Goal: Task Accomplishment & Management: Manage account settings

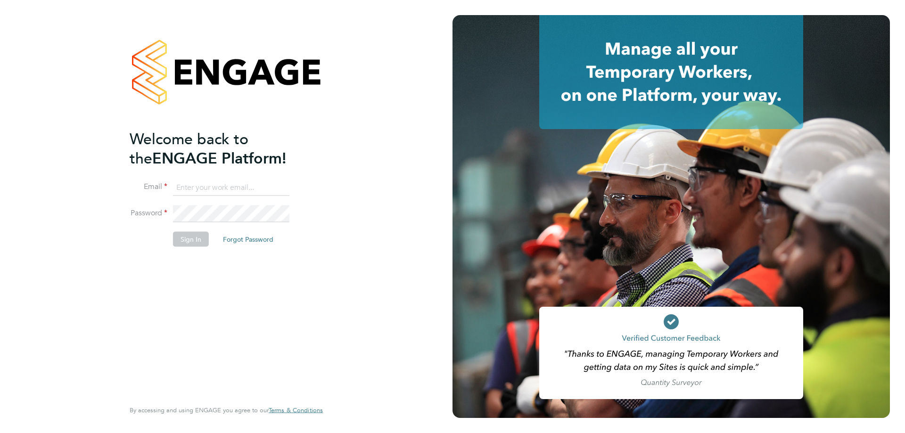
type input "[EMAIL_ADDRESS][DOMAIN_NAME]"
click at [199, 239] on button "Sign In" at bounding box center [191, 238] width 36 height 15
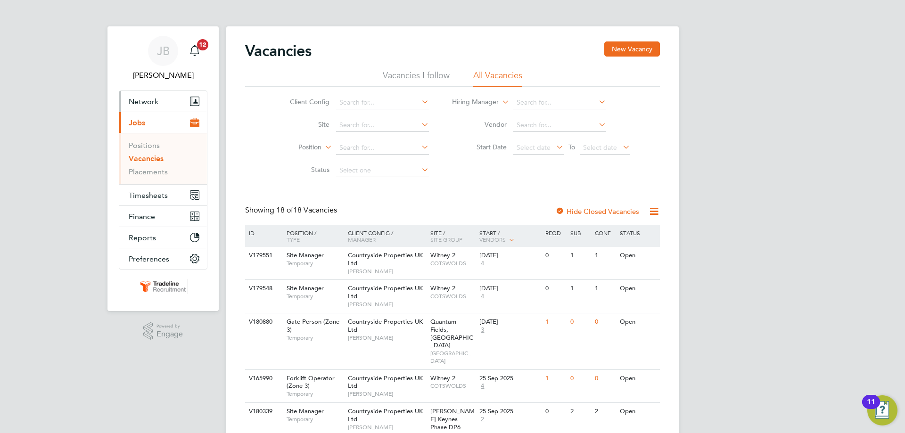
click at [151, 104] on span "Network" at bounding box center [144, 101] width 30 height 9
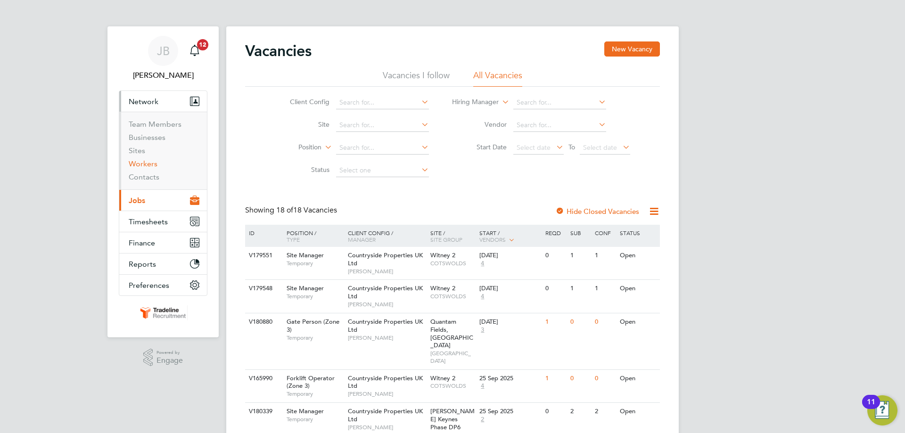
click at [145, 166] on link "Workers" at bounding box center [143, 163] width 29 height 9
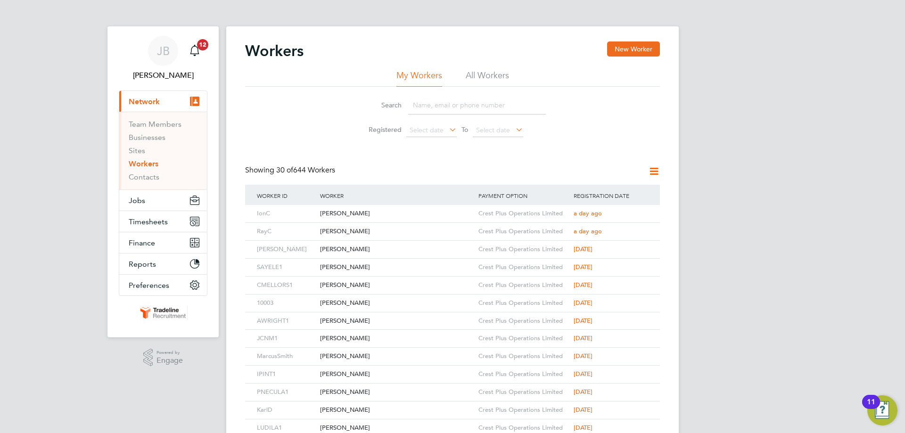
click at [441, 110] on input at bounding box center [477, 105] width 138 height 18
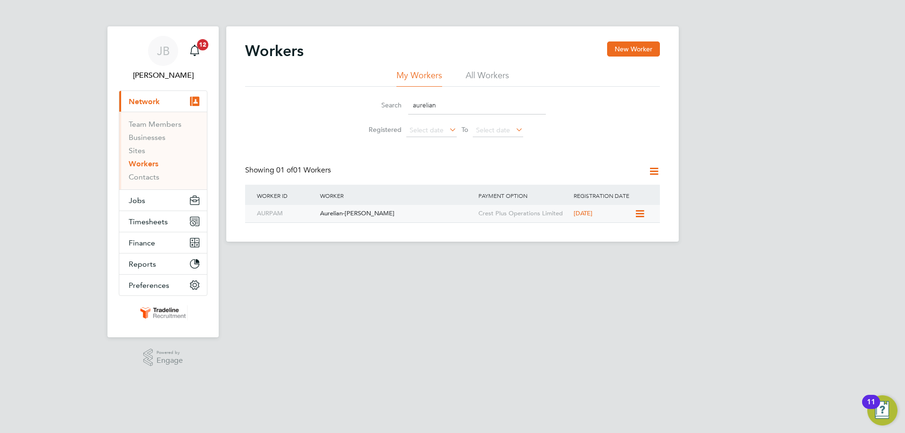
click at [422, 215] on div "Aurelian-Ovidiu Pamfile" at bounding box center [397, 213] width 158 height 17
drag, startPoint x: 452, startPoint y: 112, endPoint x: 370, endPoint y: 104, distance: 82.9
click at [370, 104] on div "Search aurelian" at bounding box center [452, 105] width 187 height 18
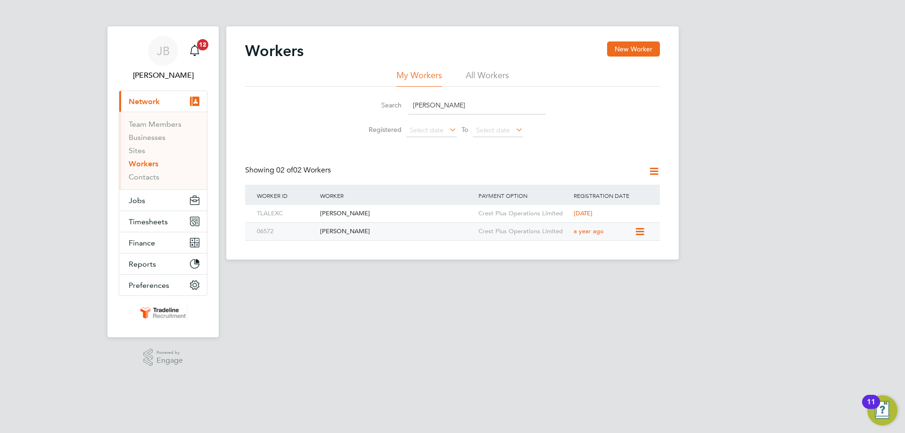
click at [387, 230] on div "Raul Sebastany" at bounding box center [397, 231] width 158 height 17
drag, startPoint x: 443, startPoint y: 106, endPoint x: 385, endPoint y: 107, distance: 57.5
click at [385, 107] on div "Search raul" at bounding box center [452, 105] width 187 height 18
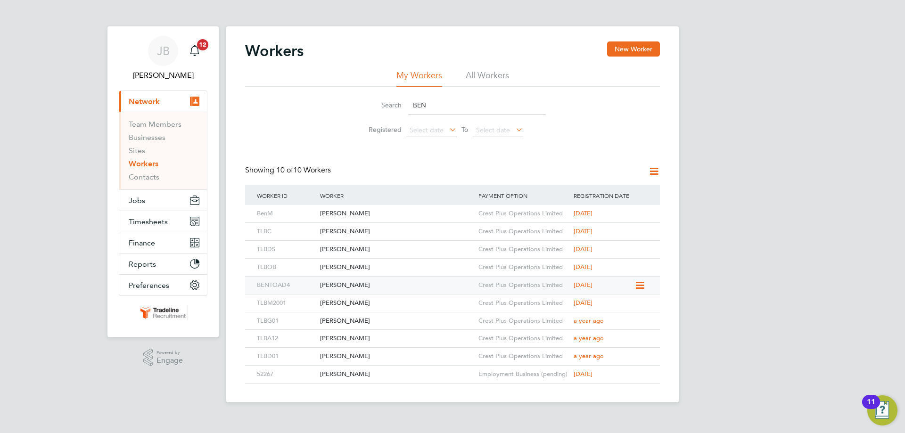
click at [388, 284] on div "Benjamin Toader" at bounding box center [397, 285] width 158 height 17
drag, startPoint x: 435, startPoint y: 107, endPoint x: 399, endPoint y: 105, distance: 35.9
click at [399, 105] on div "Search BEN" at bounding box center [452, 105] width 187 height 18
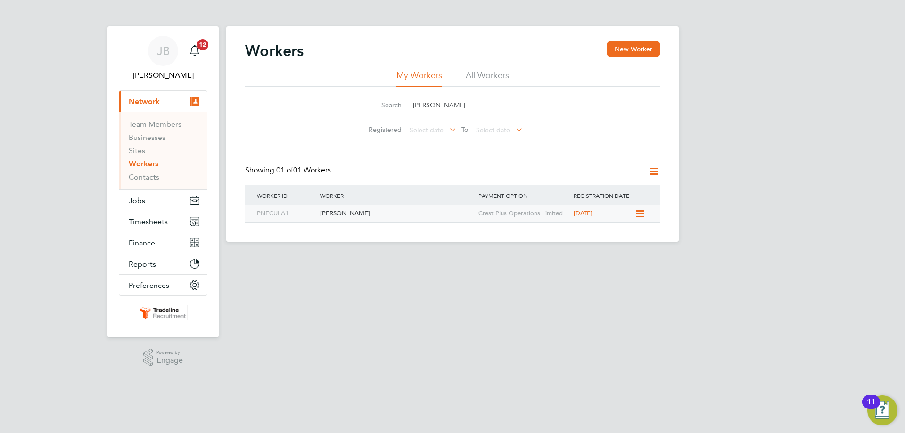
click at [372, 220] on div "Petre Necula" at bounding box center [397, 213] width 158 height 17
drag, startPoint x: 445, startPoint y: 104, endPoint x: 361, endPoint y: 109, distance: 83.6
click at [361, 109] on div "Search petre" at bounding box center [452, 105] width 187 height 18
click at [469, 74] on li "All Workers" at bounding box center [487, 78] width 43 height 17
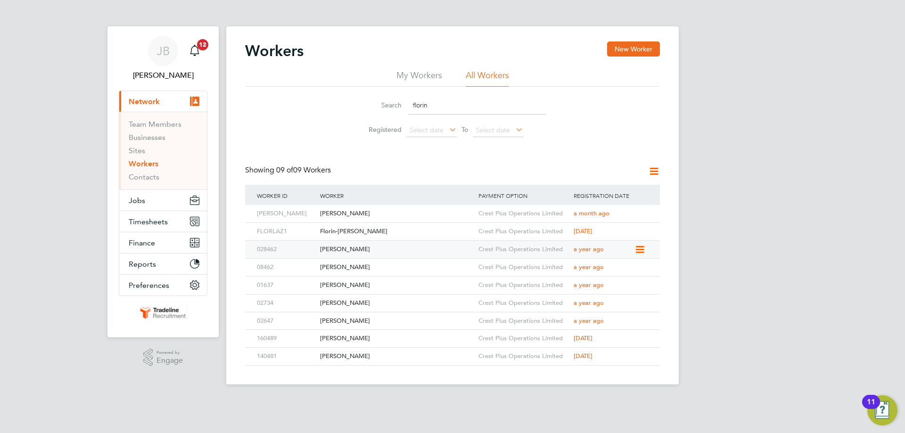
type input "florin"
click at [369, 246] on div "[PERSON_NAME]" at bounding box center [397, 249] width 158 height 17
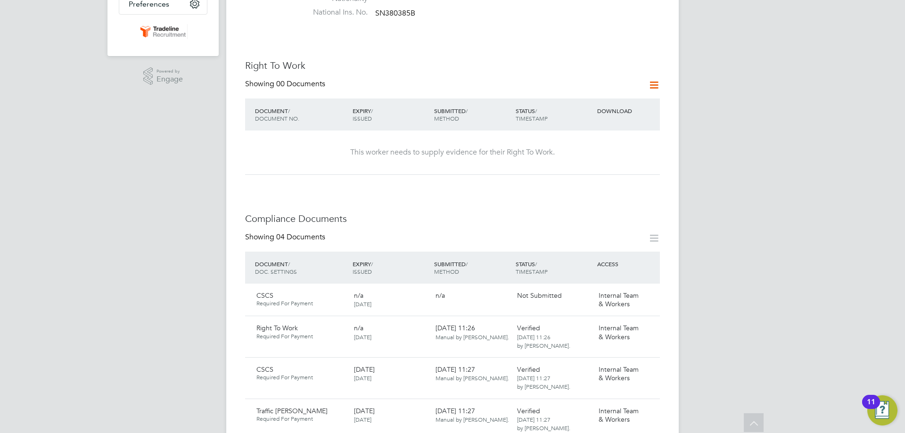
scroll to position [236, 0]
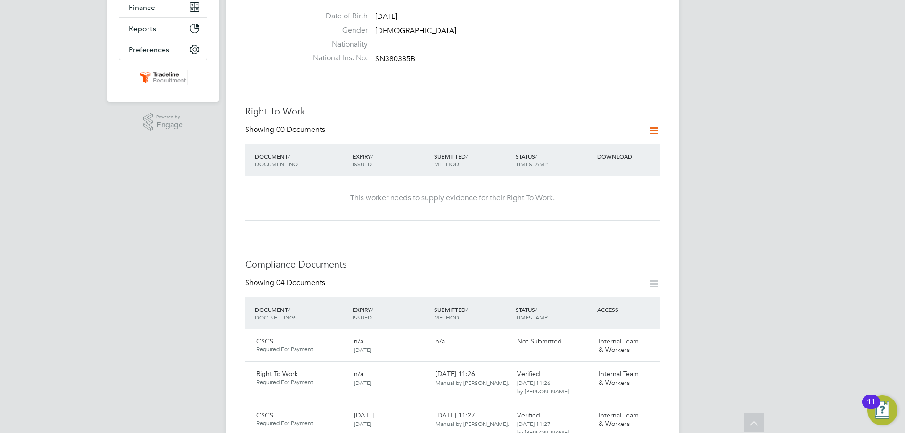
click at [653, 125] on icon at bounding box center [654, 131] width 12 height 12
click at [600, 142] on li "Add Right To Work Document" at bounding box center [602, 144] width 114 height 13
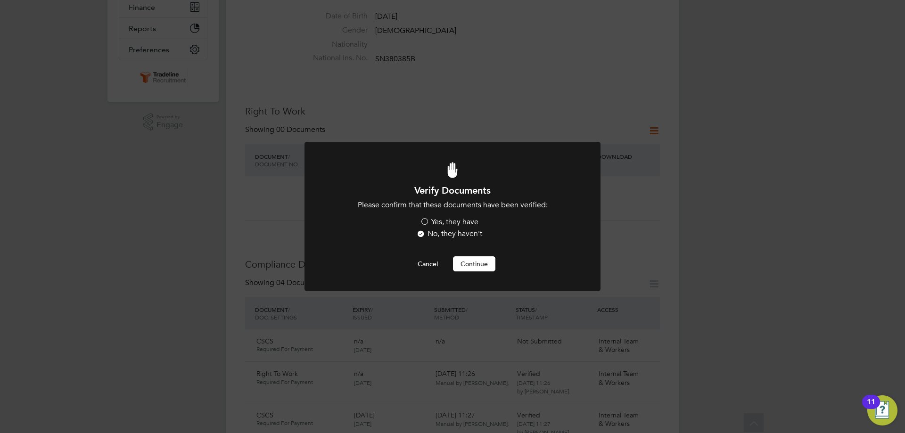
click at [434, 217] on li "Please confirm that these documents have been verified: Yes, they have No, they…" at bounding box center [452, 220] width 245 height 41
click at [441, 221] on label "Yes, they have" at bounding box center [449, 222] width 58 height 10
click at [0, 0] on input "Yes, they have" at bounding box center [0, 0] width 0 height 0
click at [466, 263] on button "Continue" at bounding box center [474, 263] width 42 height 15
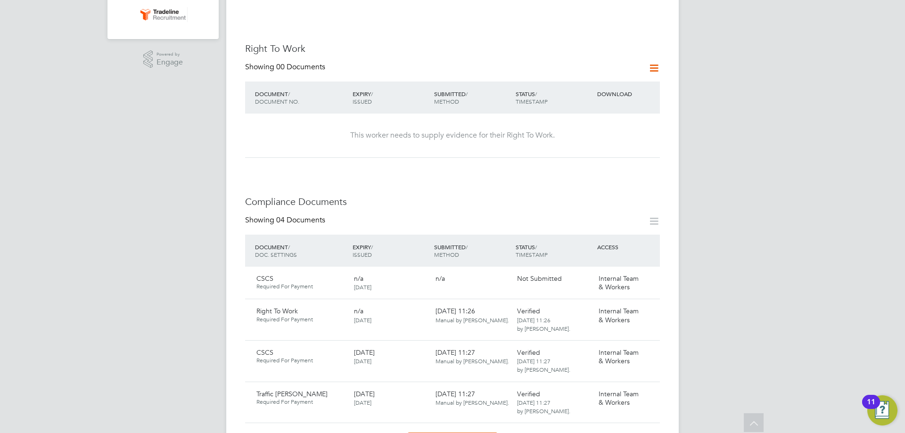
scroll to position [236, 0]
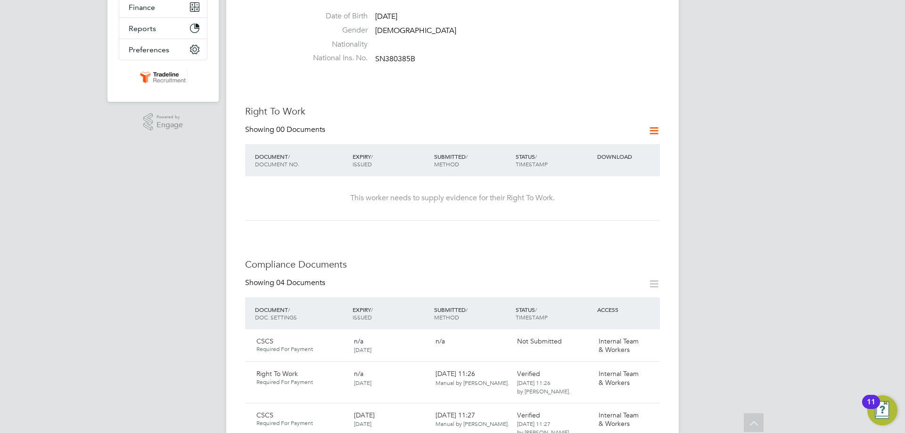
click at [648, 125] on icon at bounding box center [654, 131] width 12 height 12
click at [577, 141] on li "Add Right To Work Document" at bounding box center [602, 144] width 114 height 13
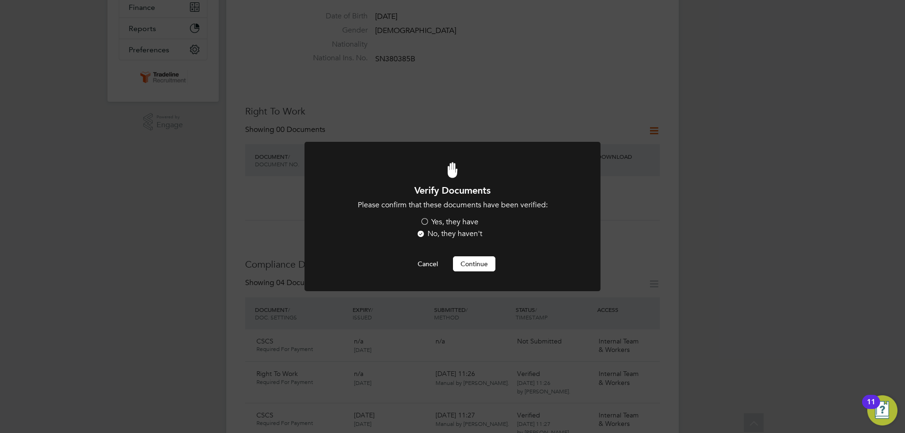
click at [455, 224] on label "Yes, they have" at bounding box center [449, 222] width 58 height 10
click at [0, 0] on input "Yes, they have" at bounding box center [0, 0] width 0 height 0
click at [466, 262] on button "Continue" at bounding box center [474, 263] width 42 height 15
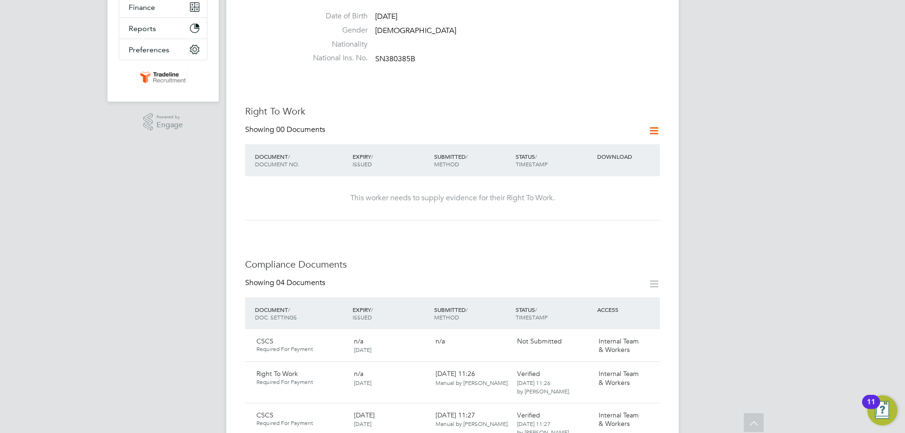
scroll to position [47, 0]
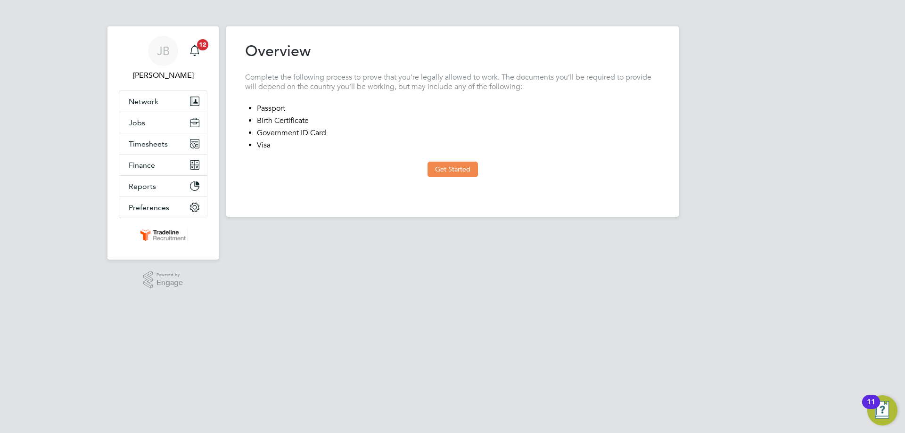
click at [434, 173] on button "Get Started" at bounding box center [453, 169] width 50 height 15
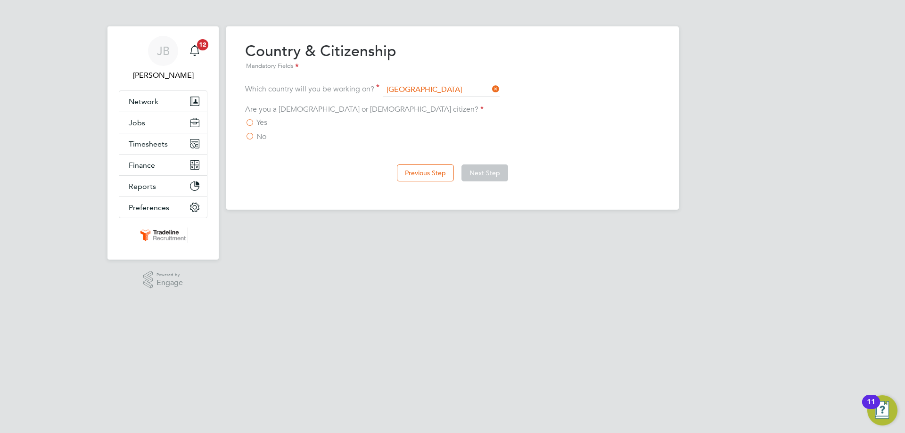
click at [252, 118] on label "Yes" at bounding box center [256, 122] width 22 height 9
click at [0, 0] on input "Yes" at bounding box center [0, 0] width 0 height 0
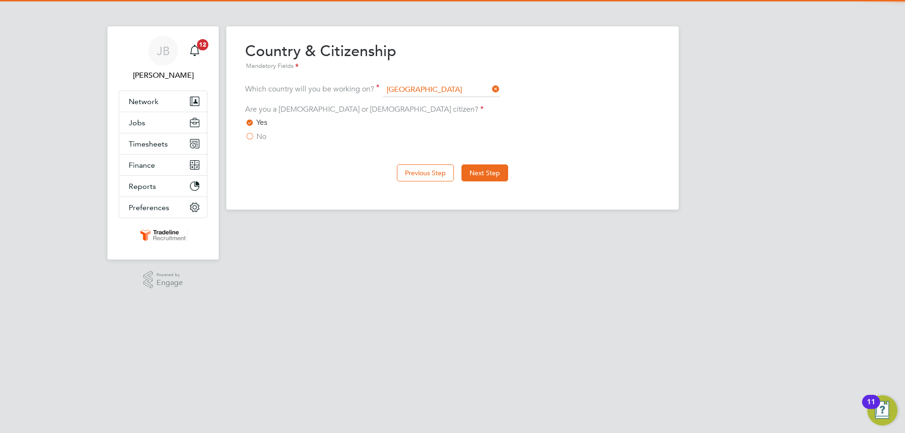
click at [264, 139] on span "No" at bounding box center [261, 136] width 10 height 9
click at [0, 0] on input "No" at bounding box center [0, 0] width 0 height 0
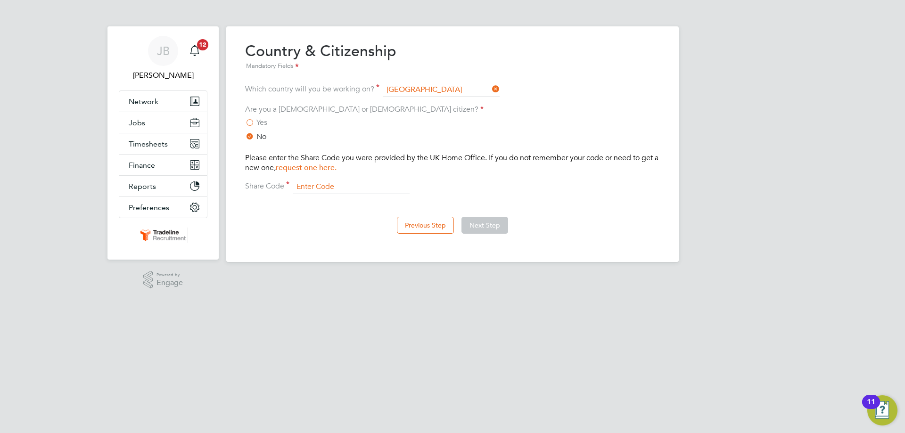
click at [347, 190] on input at bounding box center [351, 187] width 116 height 14
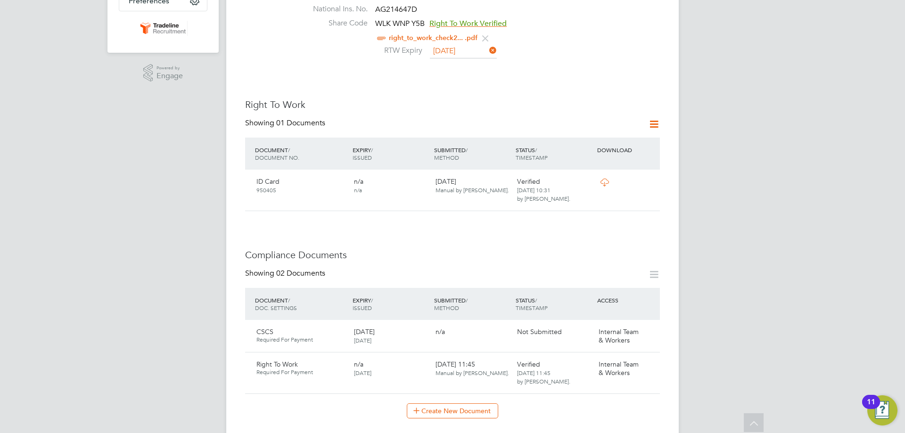
scroll to position [283, 0]
click at [648, 120] on icon at bounding box center [654, 126] width 12 height 12
click at [577, 134] on li "Add Right To Work Document" at bounding box center [602, 138] width 114 height 13
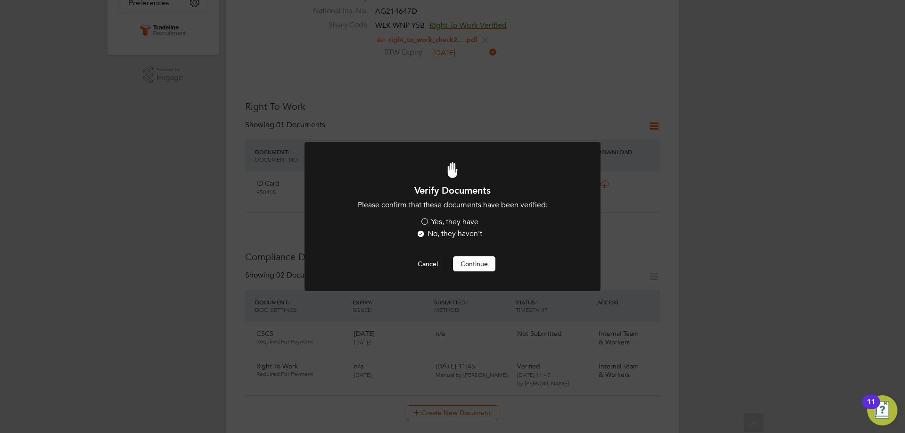
scroll to position [0, 0]
click at [442, 216] on li "Please confirm that these documents have been verified: Yes, they have No, they…" at bounding box center [452, 220] width 245 height 41
click at [442, 217] on label "Yes, they have" at bounding box center [449, 222] width 58 height 10
click at [0, 0] on input "Yes, they have" at bounding box center [0, 0] width 0 height 0
click at [479, 269] on button "Continue" at bounding box center [474, 263] width 42 height 15
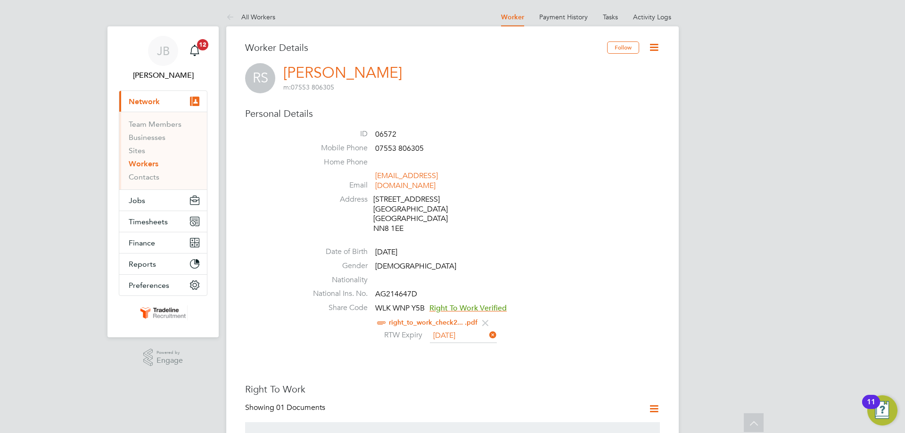
scroll to position [283, 0]
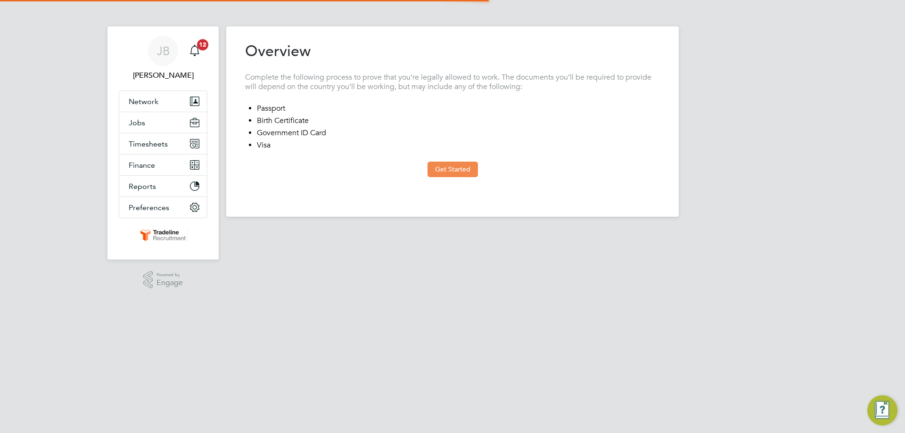
click at [455, 171] on button "Get Started" at bounding box center [453, 169] width 50 height 15
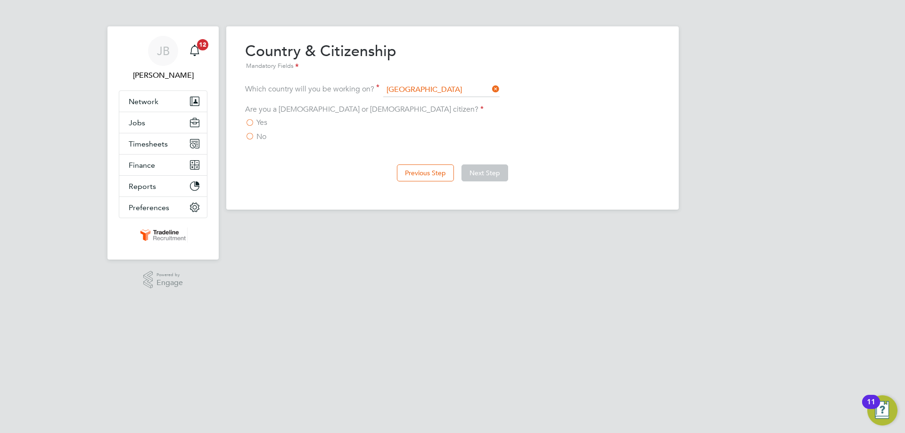
click at [260, 121] on span "Yes" at bounding box center [261, 122] width 11 height 9
click at [0, 0] on input "Yes" at bounding box center [0, 0] width 0 height 0
click at [256, 136] on span "No" at bounding box center [261, 136] width 10 height 9
click at [0, 0] on input "No" at bounding box center [0, 0] width 0 height 0
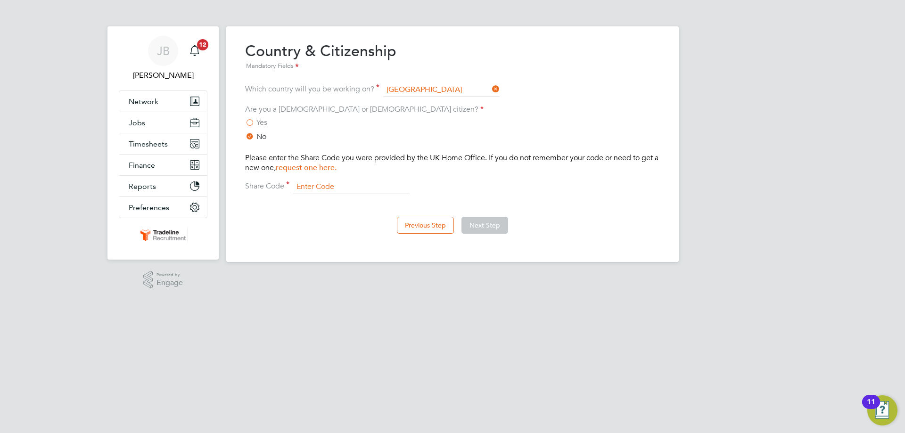
click at [318, 180] on div "Please enter the Share Code you were provided by the UK Home Office. If you do …" at bounding box center [452, 173] width 415 height 41
click at [320, 183] on input at bounding box center [351, 187] width 116 height 14
paste input "WLK WNP Y5B"
type input "WLK WNP Y5B"
click at [469, 219] on button "Next Step" at bounding box center [484, 225] width 47 height 17
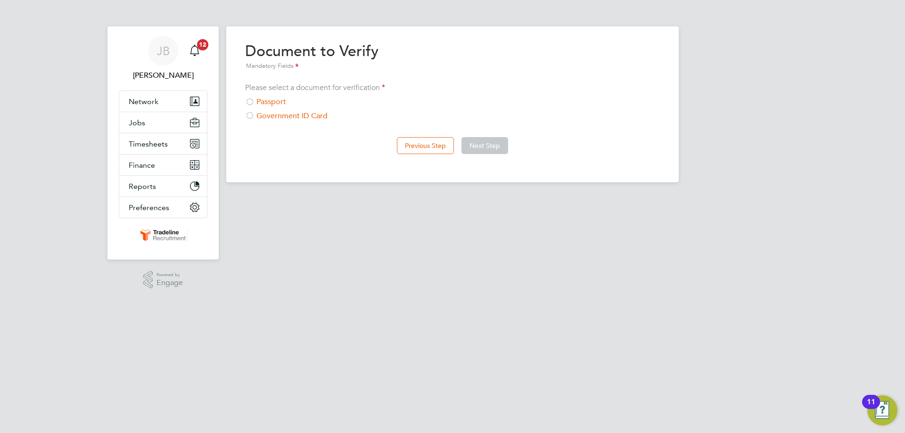
click at [272, 102] on div "Passport" at bounding box center [452, 102] width 415 height 10
click at [501, 148] on button "Next Step" at bounding box center [484, 145] width 47 height 17
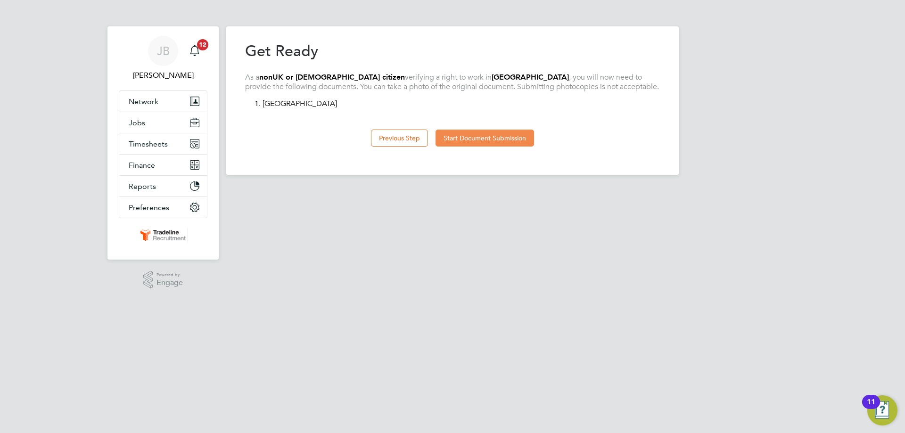
click at [510, 133] on button "Start Document Submission" at bounding box center [485, 138] width 99 height 17
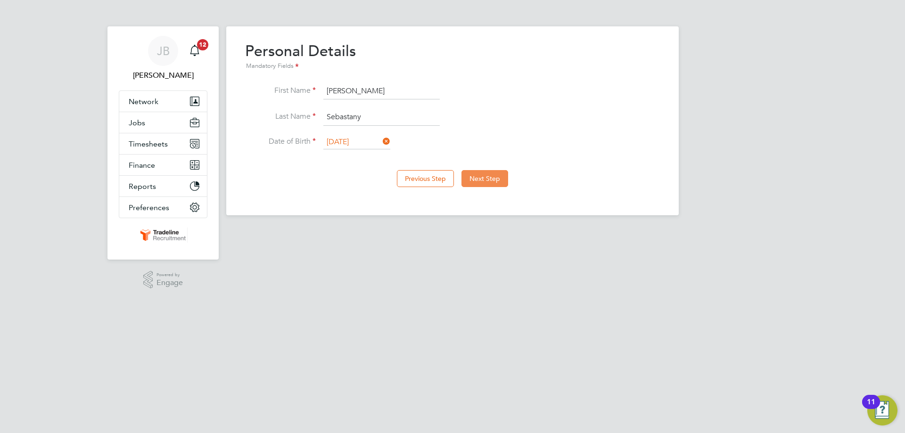
click at [501, 182] on button "Next Step" at bounding box center [484, 178] width 47 height 17
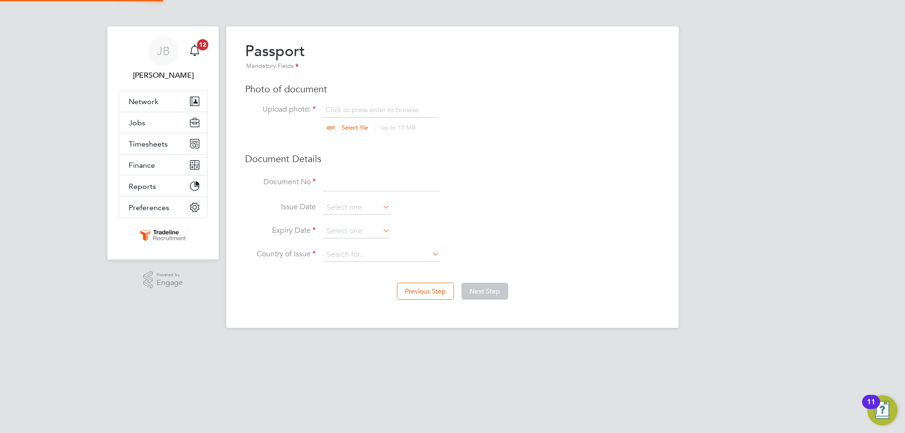
scroll to position [13, 117]
click at [432, 289] on button "Previous Step" at bounding box center [425, 291] width 57 height 17
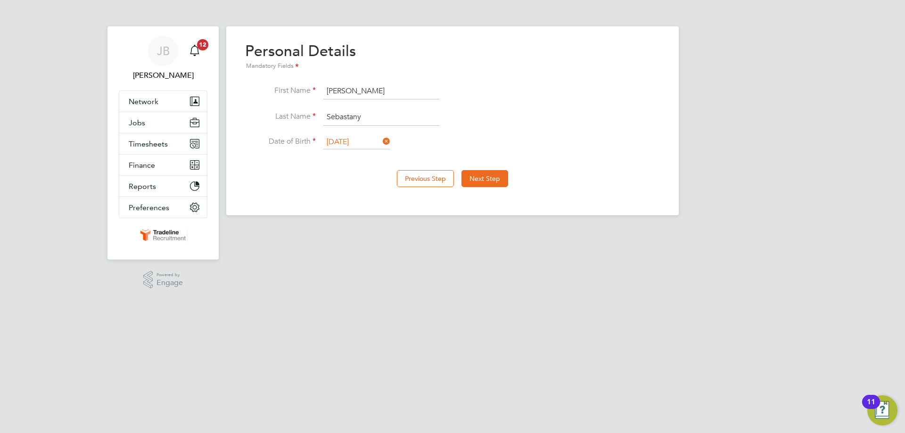
click at [351, 142] on input "02 Nov 2004" at bounding box center [356, 142] width 67 height 14
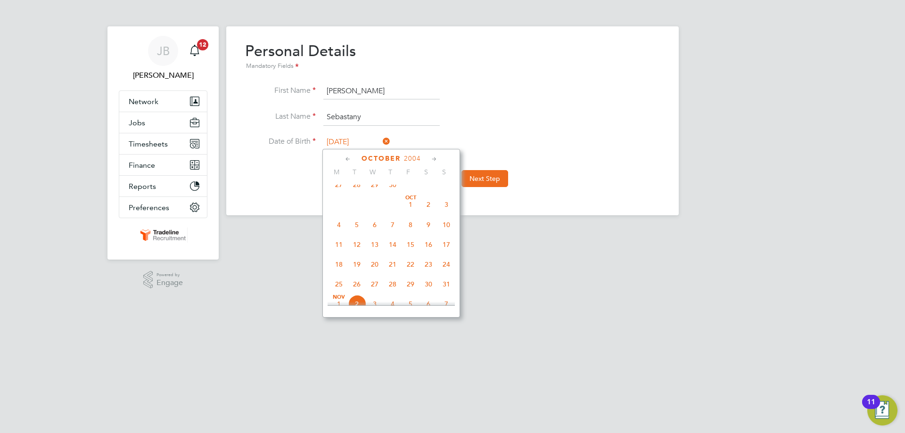
scroll to position [191, 0]
click at [428, 226] on span "2" at bounding box center [429, 221] width 18 height 18
type input "02 Oct 2004"
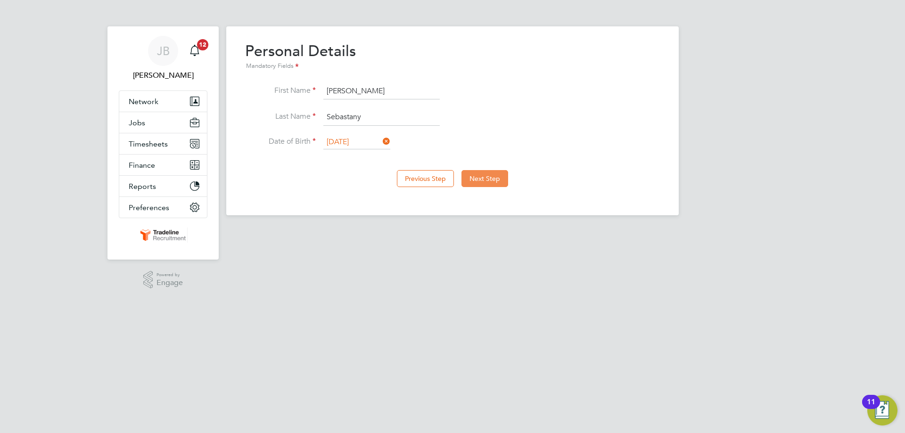
click at [473, 174] on button "Next Step" at bounding box center [484, 178] width 47 height 17
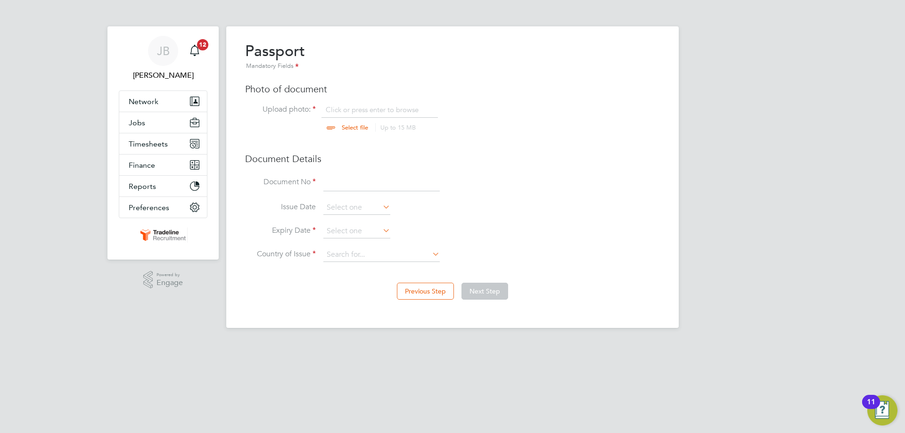
scroll to position [13, 117]
click at [361, 112] on input "file" at bounding box center [364, 119] width 148 height 28
type input "C:\fakepath\passport.jpg"
click at [331, 188] on input at bounding box center [381, 182] width 116 height 17
type input "066082233"
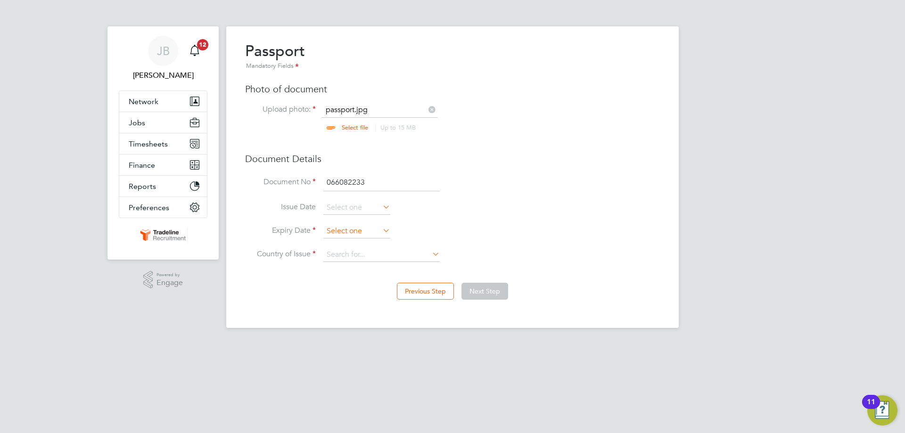
click at [357, 233] on input at bounding box center [356, 231] width 67 height 14
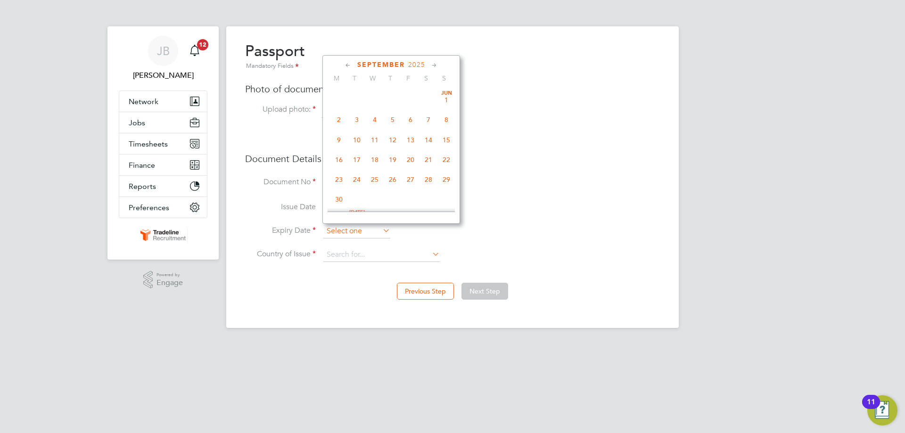
scroll to position [347, 0]
click at [423, 67] on span "2025" at bounding box center [416, 65] width 17 height 8
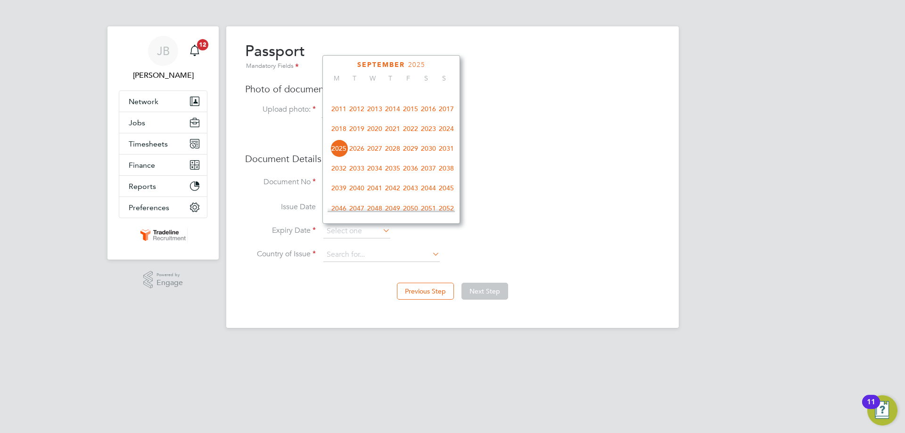
click at [373, 175] on span "2034" at bounding box center [375, 168] width 18 height 18
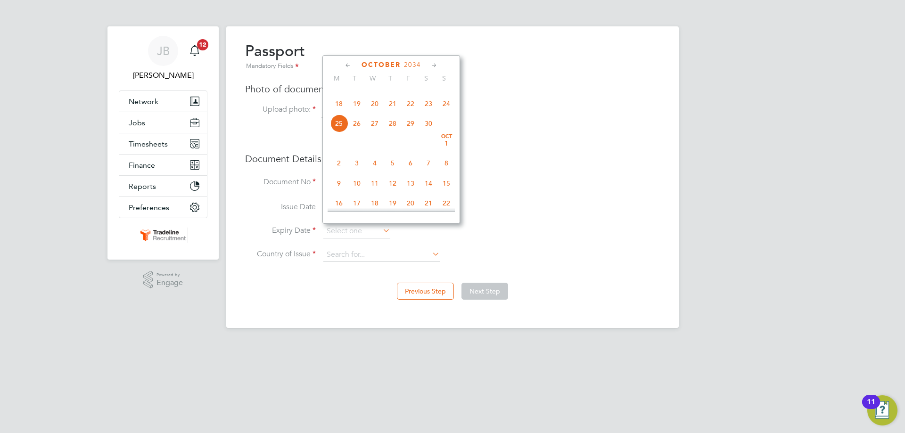
scroll to position [391, 0]
click at [358, 154] on span "3" at bounding box center [357, 146] width 18 height 18
type input "03 Oct 2034"
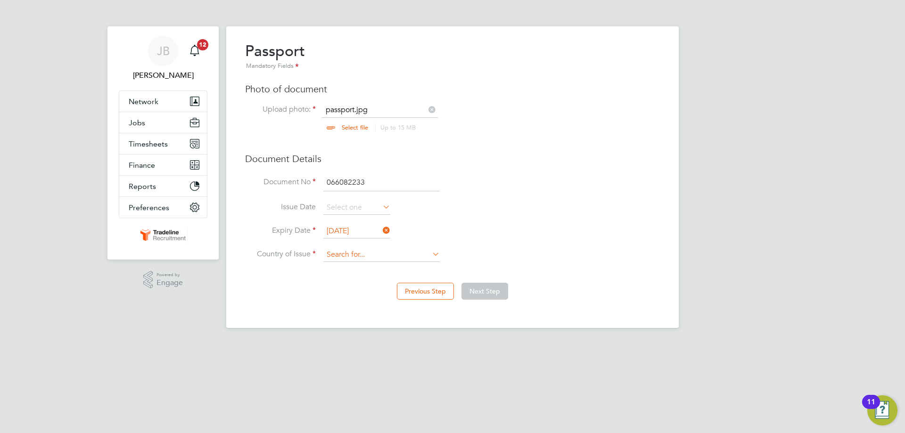
click at [392, 251] on input at bounding box center [381, 255] width 116 height 14
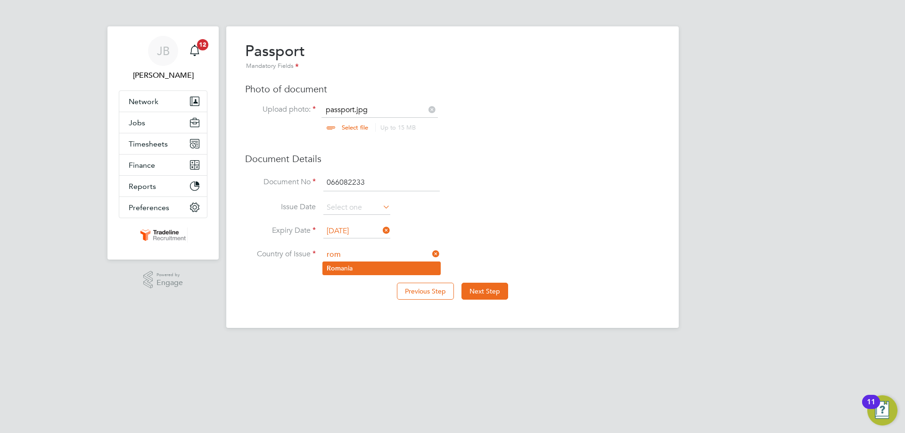
click at [374, 266] on li "Rom ania" at bounding box center [381, 268] width 117 height 13
type input "[GEOGRAPHIC_DATA]"
click at [498, 295] on button "Next Step" at bounding box center [484, 291] width 47 height 17
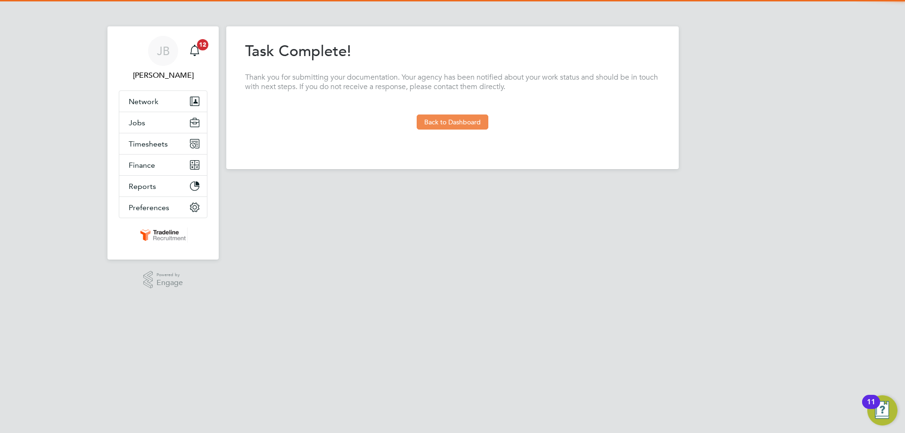
click at [442, 119] on button "Back to Dashboard" at bounding box center [453, 122] width 72 height 15
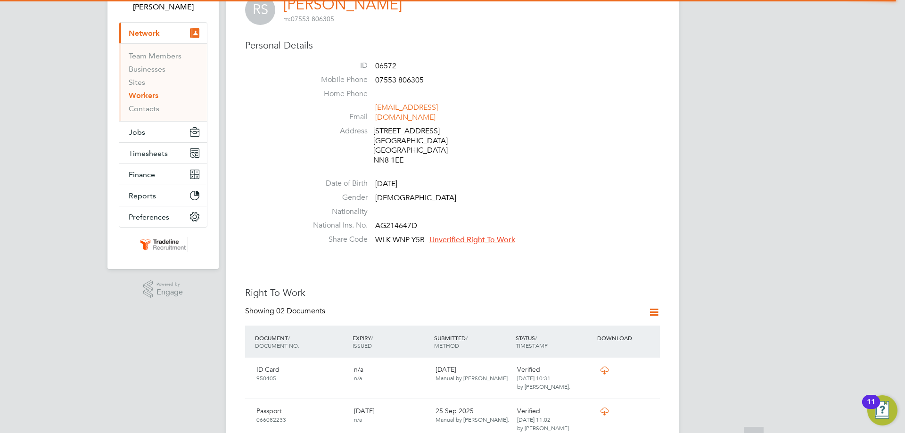
scroll to position [189, 0]
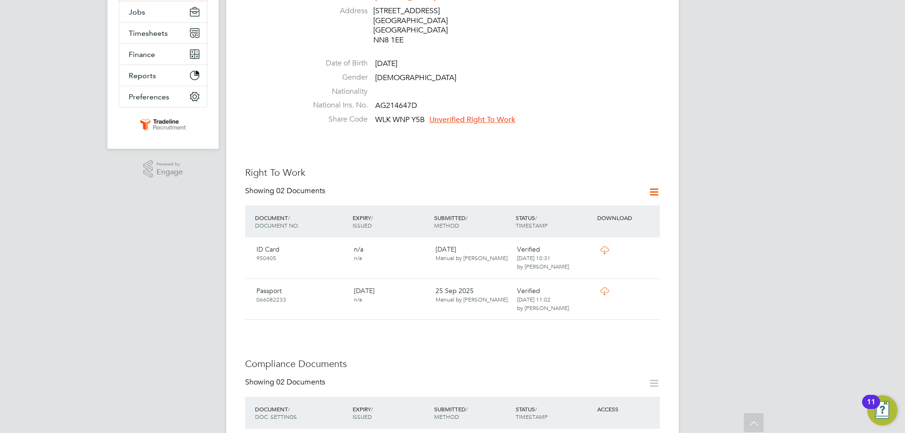
click at [486, 115] on span "Unverified Right To Work" at bounding box center [472, 119] width 86 height 9
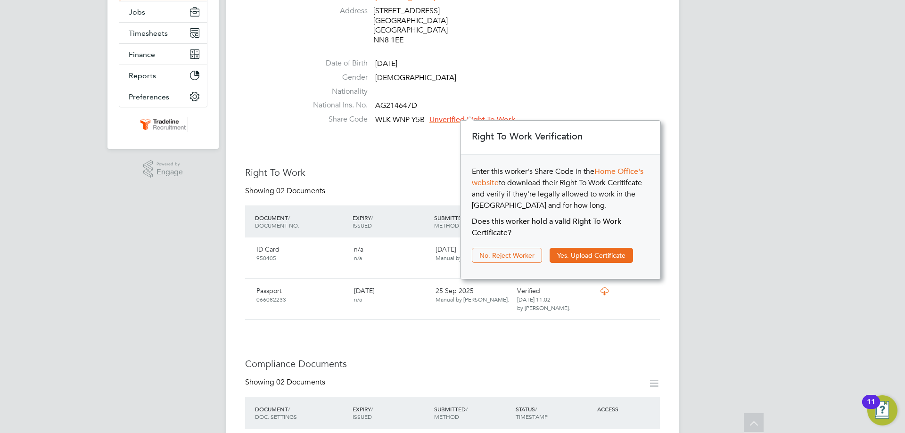
click at [573, 263] on div "Enter this worker's Share Code in the Home Office's website to download their R…" at bounding box center [561, 217] width 200 height 124
click at [572, 255] on button "Yes, Upload Certificate" at bounding box center [591, 255] width 83 height 15
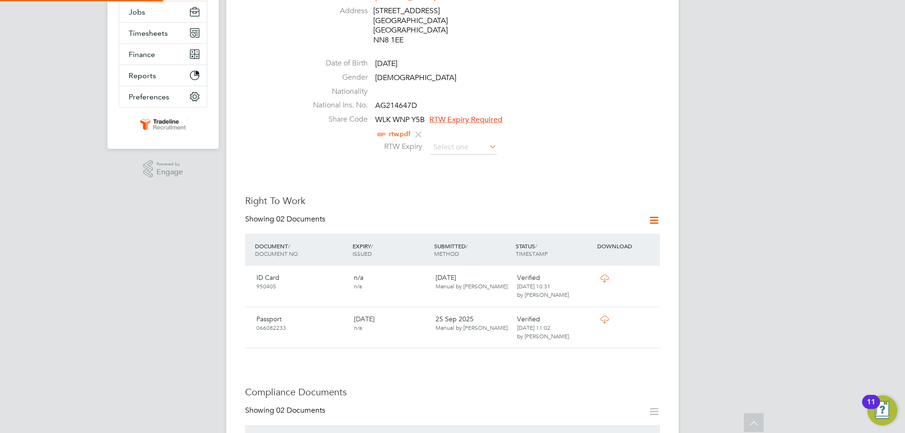
scroll to position [0, 0]
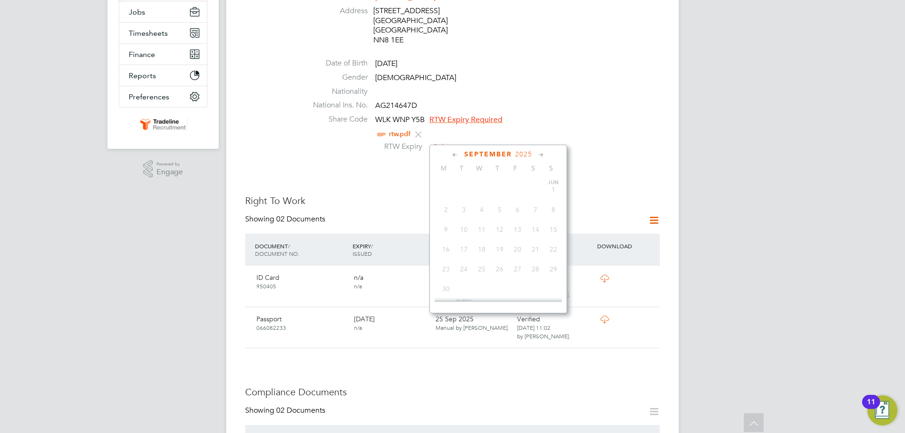
click at [469, 141] on input at bounding box center [463, 147] width 67 height 14
click at [531, 153] on span "2025" at bounding box center [523, 154] width 17 height 8
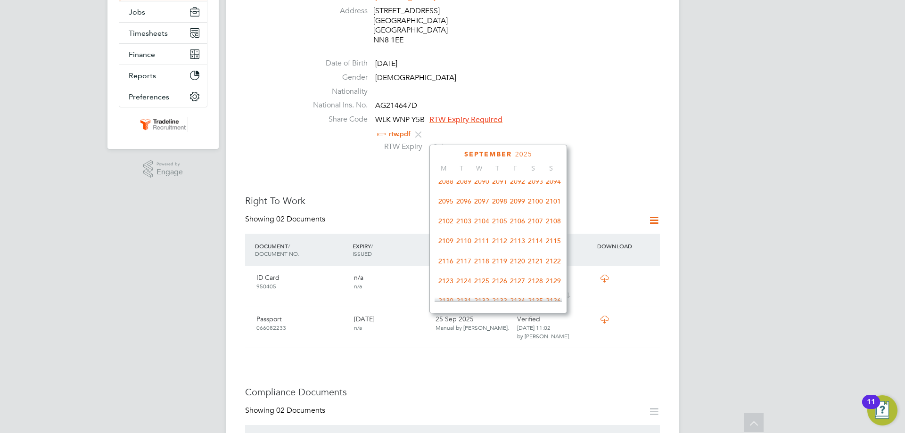
click at [532, 210] on span "2100" at bounding box center [536, 201] width 18 height 18
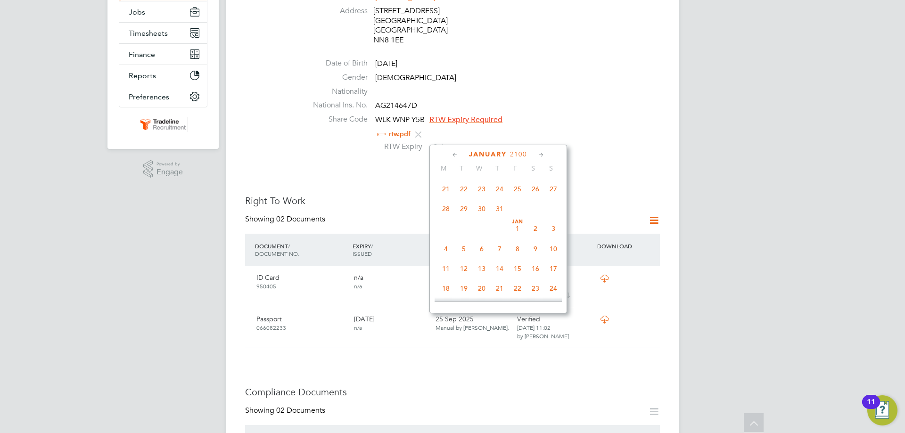
scroll to position [179, 0]
click at [513, 236] on span "Jan 1" at bounding box center [518, 229] width 18 height 18
type input "[DATE]"
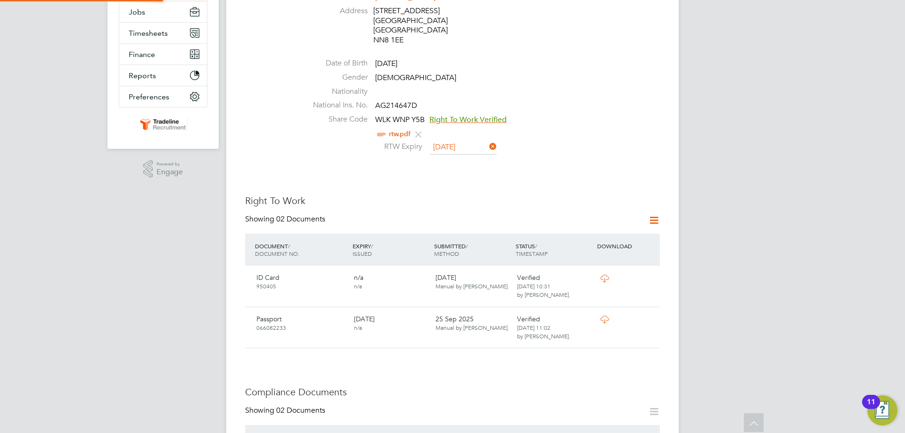
scroll to position [10, 77]
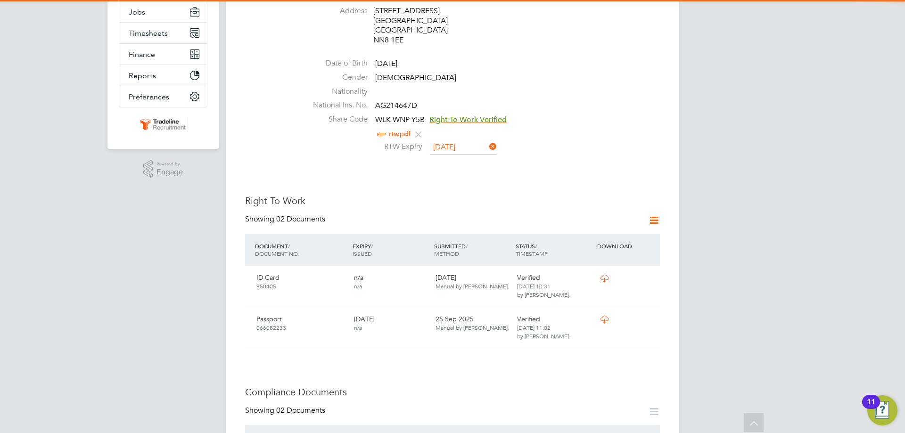
click at [590, 151] on div "Worker Details Follow RS Raul Sebastany m: 07553 806305 Personal Details ID 065…" at bounding box center [452, 394] width 415 height 1083
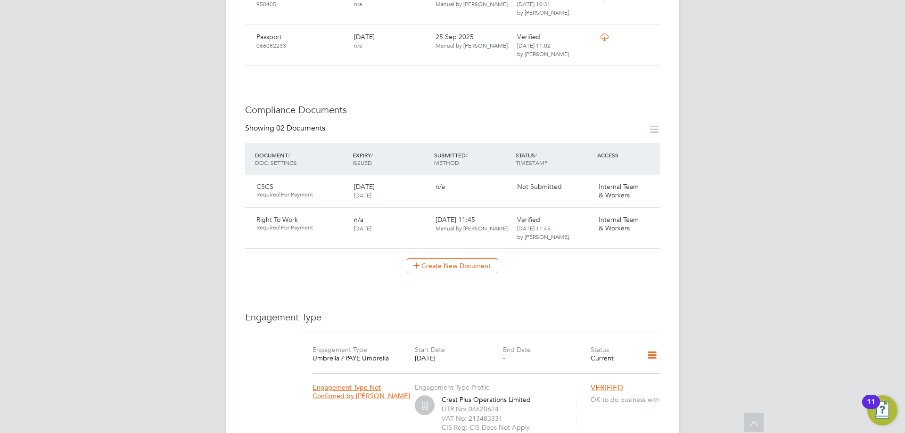
scroll to position [471, 0]
click at [466, 248] on div "Showing 02 Documents DOCUMENT / DOC. SETTINGS EXPIRY / ISSUED SUBMITTED / METHO…" at bounding box center [452, 198] width 415 height 150
click at [466, 258] on button "Create New Document" at bounding box center [452, 265] width 91 height 15
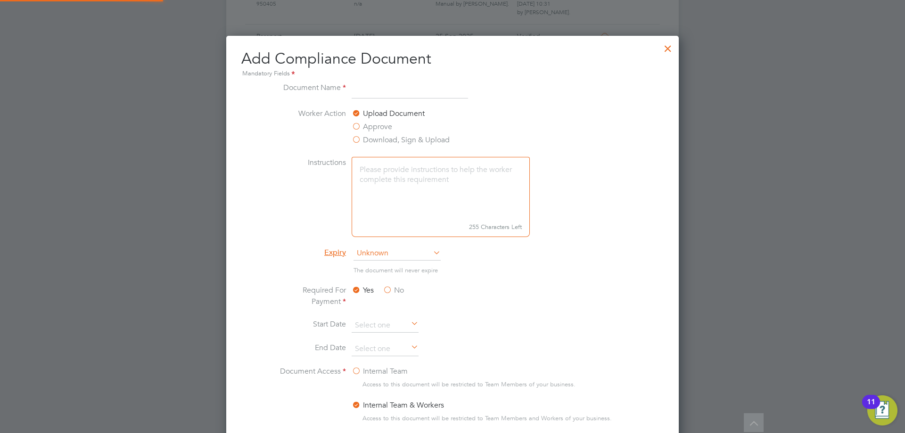
scroll to position [495, 453]
type input "Traffic Marshall"
click at [379, 255] on span "Unknown" at bounding box center [397, 254] width 87 height 14
click at [381, 313] on li "Specific date" at bounding box center [397, 316] width 88 height 12
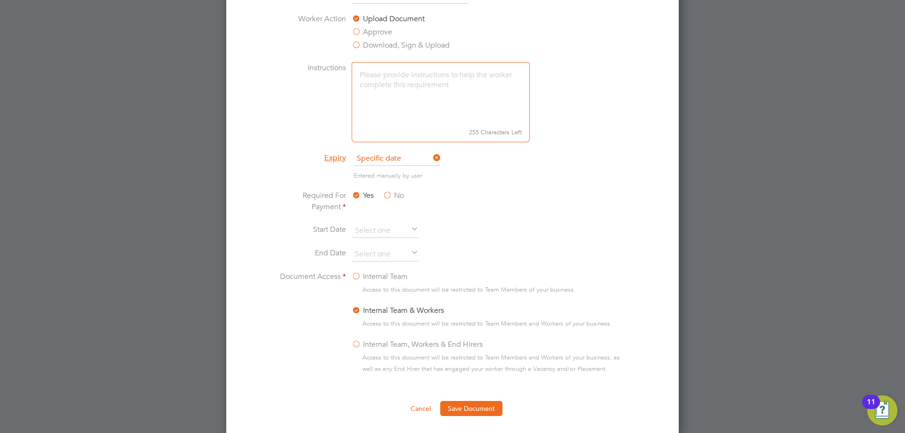
scroll to position [660, 0]
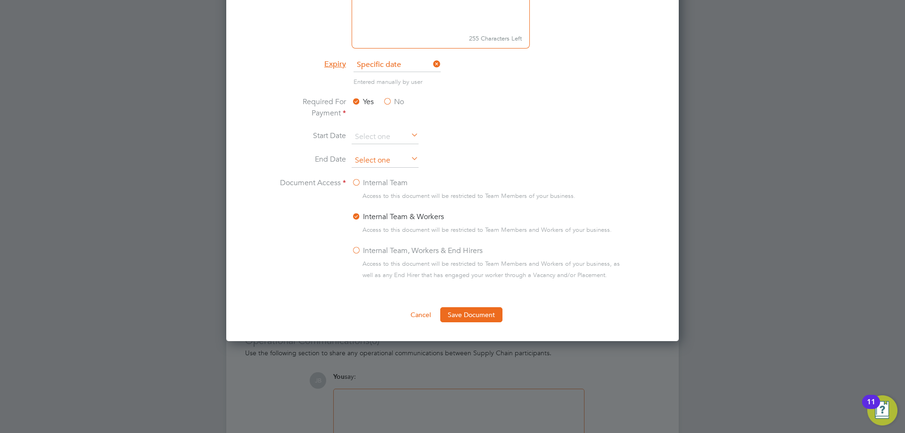
click at [393, 161] on input at bounding box center [385, 161] width 67 height 14
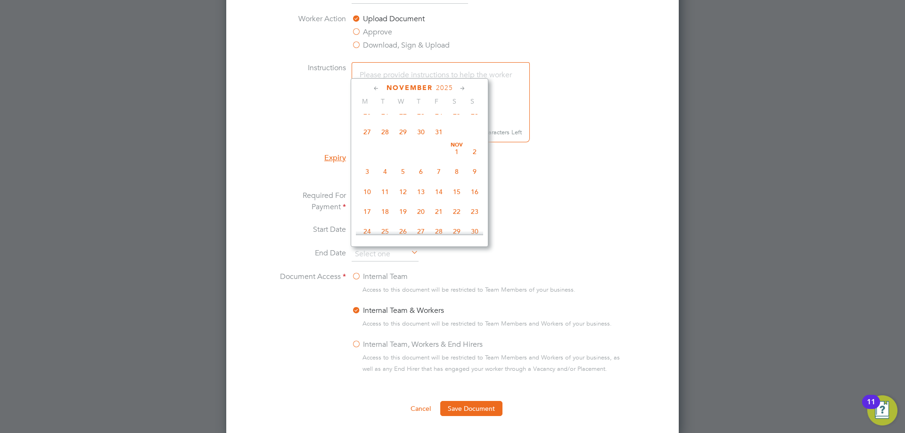
scroll to position [566, 0]
click at [454, 91] on div "November 2025" at bounding box center [419, 88] width 127 height 9
click at [446, 88] on span "2025" at bounding box center [444, 88] width 17 height 8
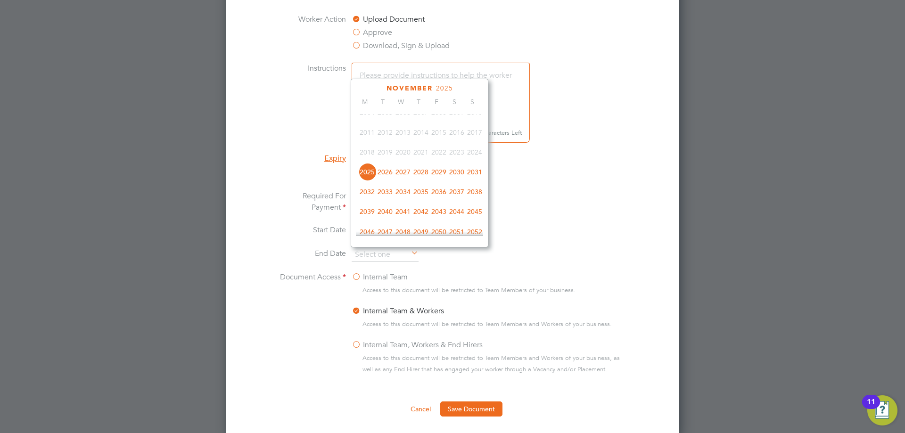
scroll to position [297, 0]
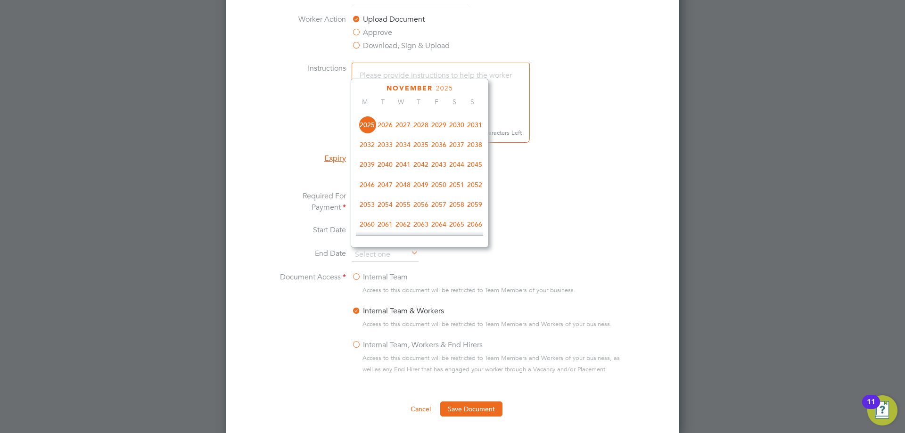
click at [425, 125] on span "2028" at bounding box center [421, 125] width 18 height 18
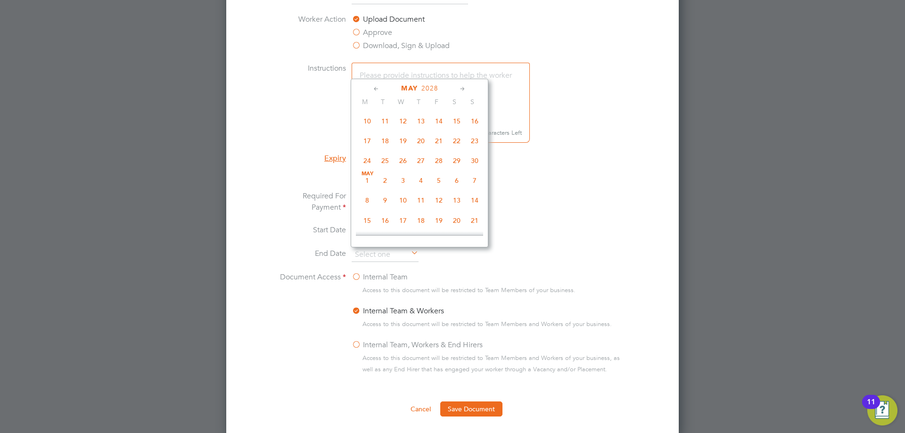
scroll to position [157, 0]
click at [438, 188] on span "12" at bounding box center [439, 186] width 18 height 18
type input "12 May 2028"
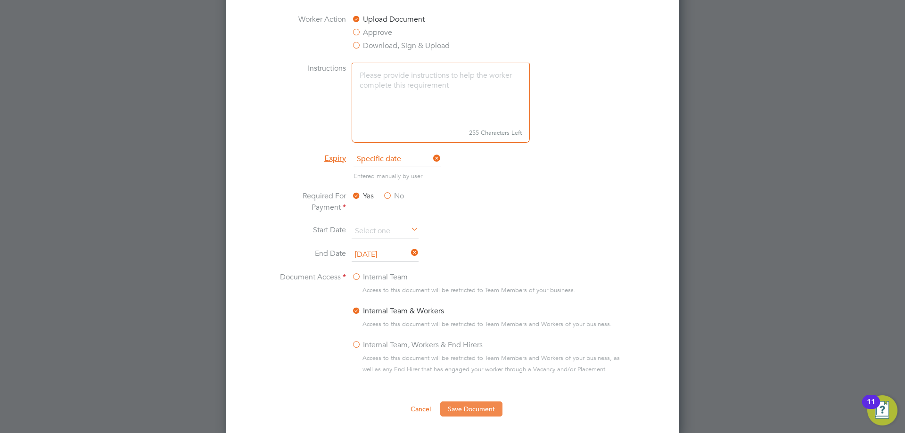
click at [471, 415] on button "Save Document" at bounding box center [471, 409] width 62 height 15
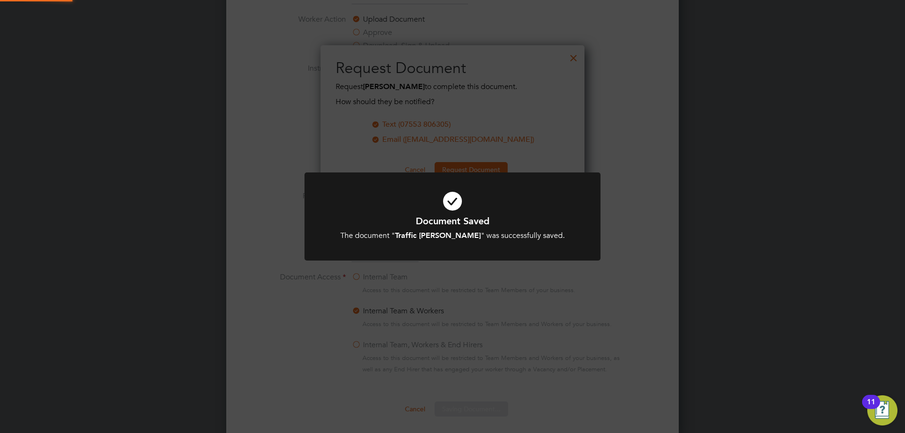
scroll to position [151, 264]
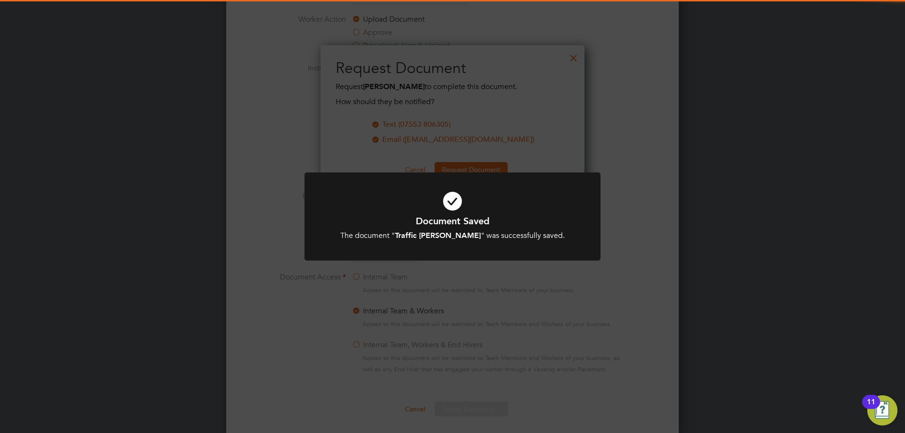
click at [458, 208] on icon at bounding box center [452, 201] width 245 height 37
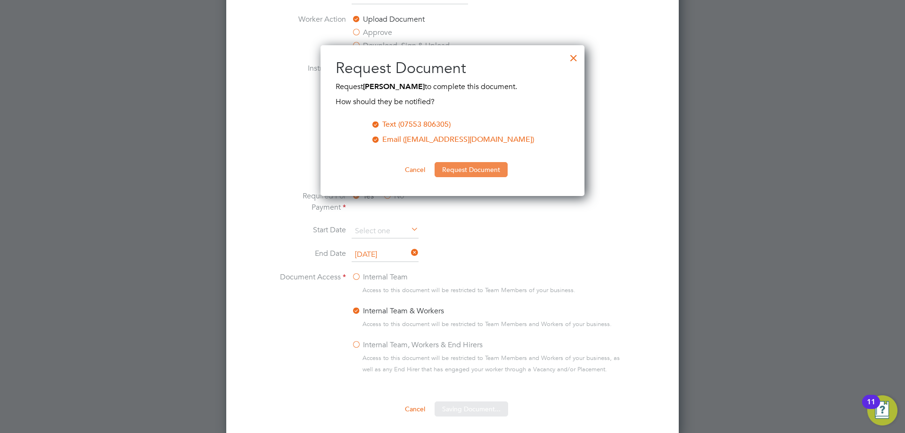
click at [467, 169] on button "Request Document" at bounding box center [471, 169] width 73 height 15
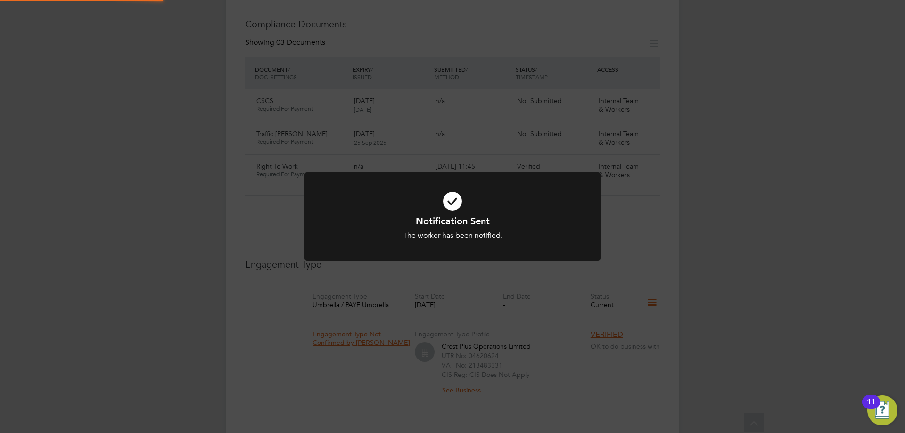
scroll to position [566, 0]
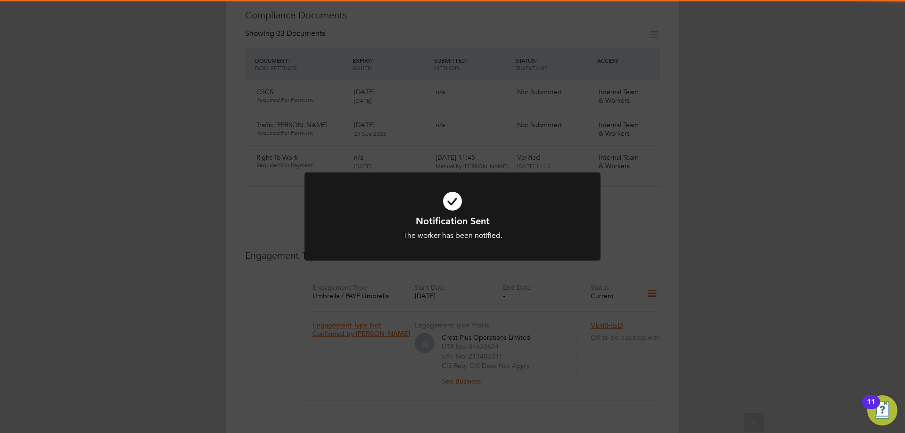
click at [449, 203] on icon at bounding box center [452, 201] width 245 height 37
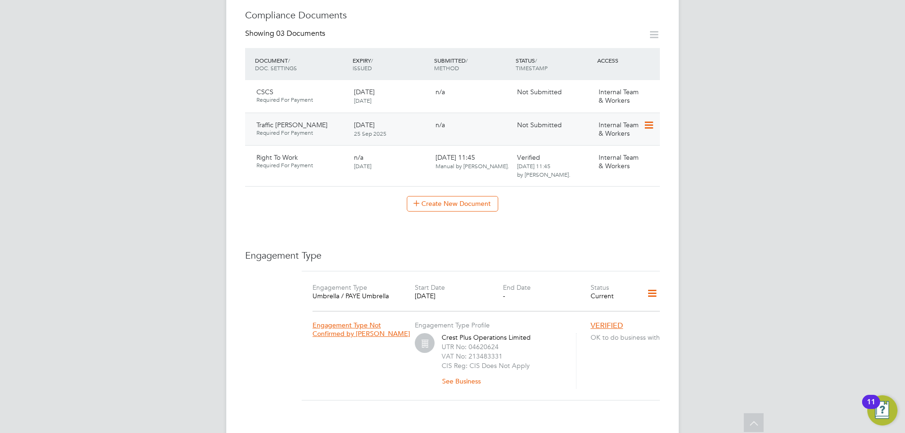
click at [650, 120] on icon at bounding box center [647, 125] width 9 height 11
click at [626, 148] on li "Submit Document" at bounding box center [619, 151] width 70 height 13
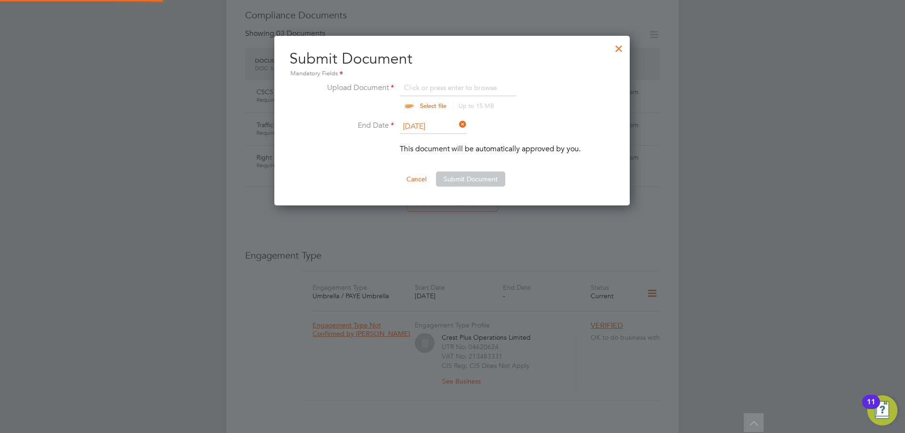
scroll to position [170, 356]
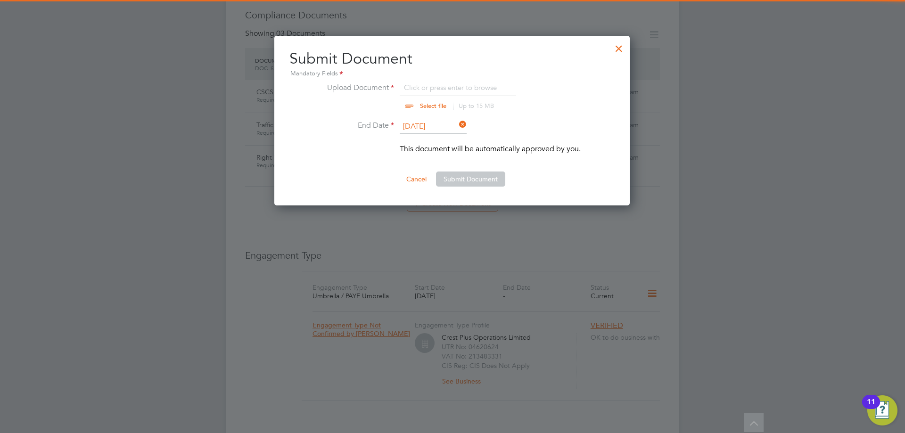
click at [443, 81] on div "Submit Document Mandatory Fields Upload Document Click or press enter to browse…" at bounding box center [451, 118] width 325 height 138
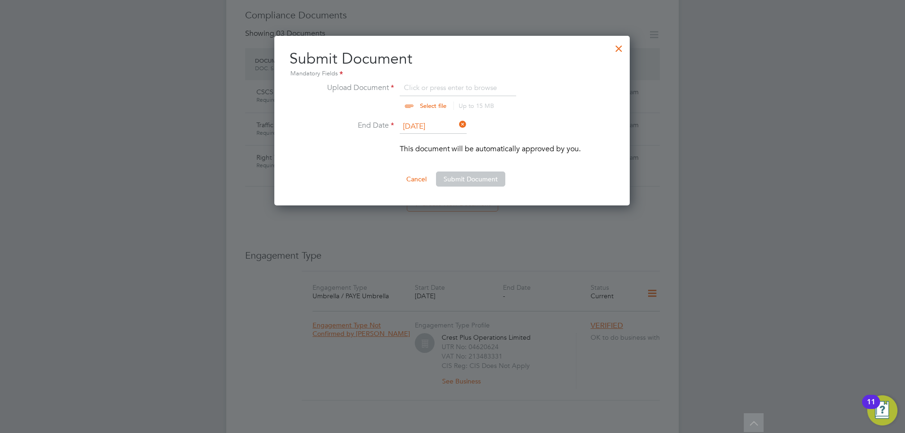
click at [442, 83] on input "file" at bounding box center [442, 96] width 148 height 28
type input "C:\fakepath\traffic marshall.jpg"
click at [480, 170] on ng-form "Upload Document traffic marshall.jpg Select file Up to 15 MB Drop your file her…" at bounding box center [451, 134] width 325 height 105
click at [479, 182] on button "Submit Document" at bounding box center [470, 179] width 69 height 15
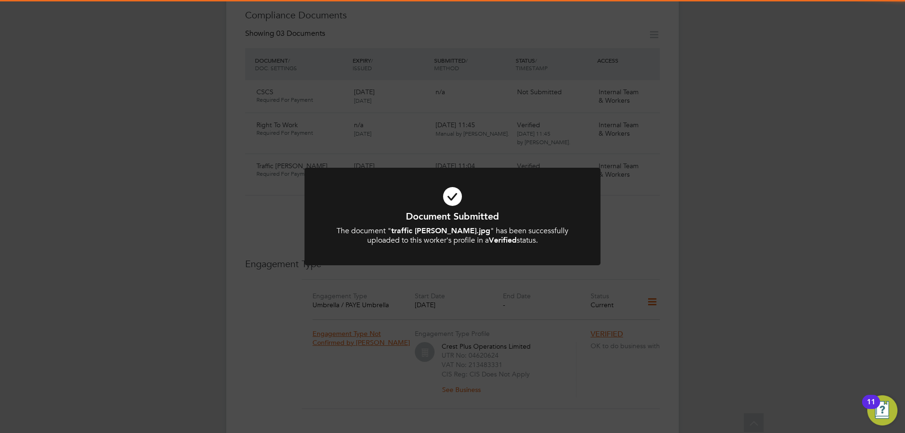
click at [446, 198] on icon at bounding box center [452, 196] width 245 height 37
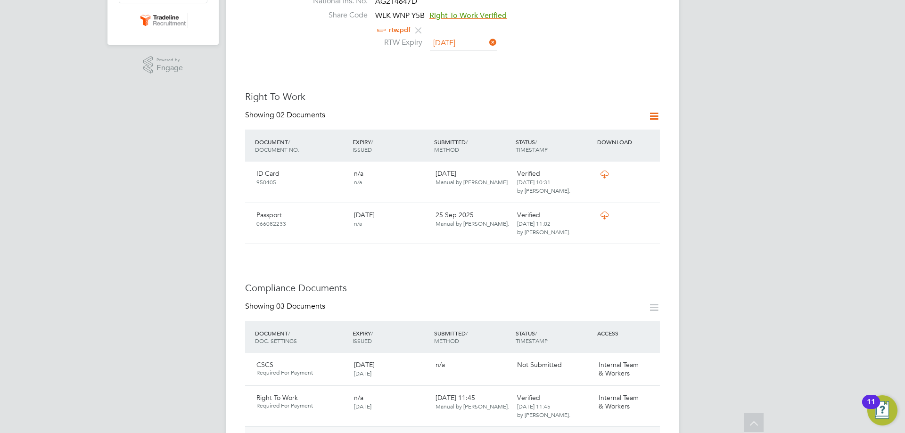
scroll to position [283, 0]
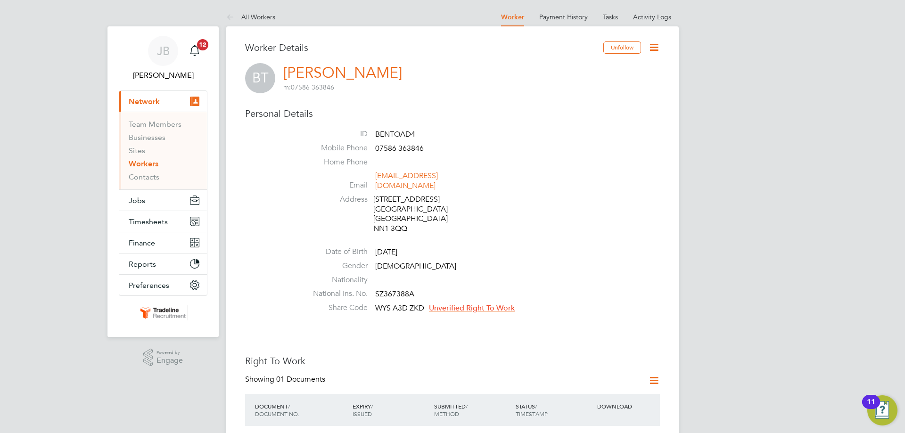
click at [486, 304] on span "Unverified Right To Work" at bounding box center [472, 308] width 86 height 9
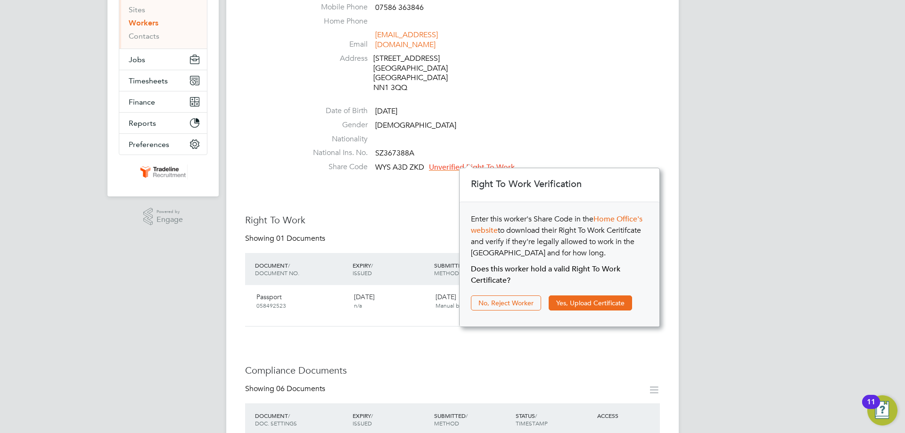
scroll to position [141, 0]
click at [570, 301] on button "Yes, Upload Certificate" at bounding box center [590, 302] width 83 height 15
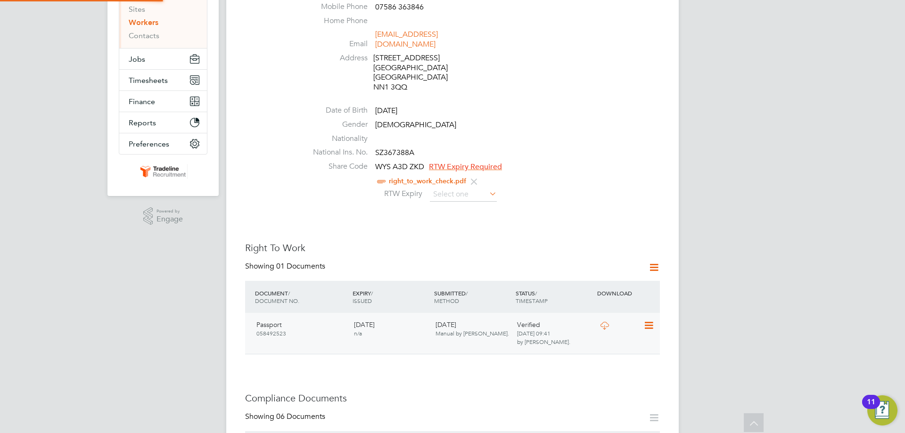
scroll to position [34, 200]
click at [475, 188] on input at bounding box center [463, 195] width 67 height 14
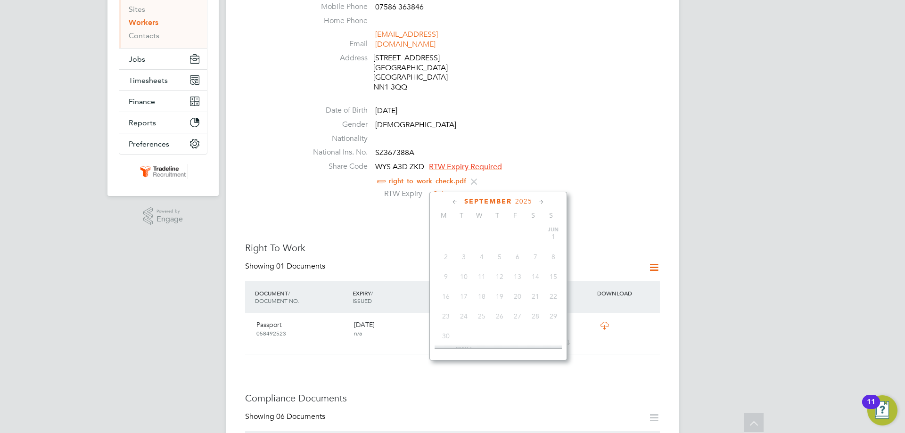
scroll to position [347, 0]
click at [528, 199] on span "2025" at bounding box center [523, 202] width 17 height 8
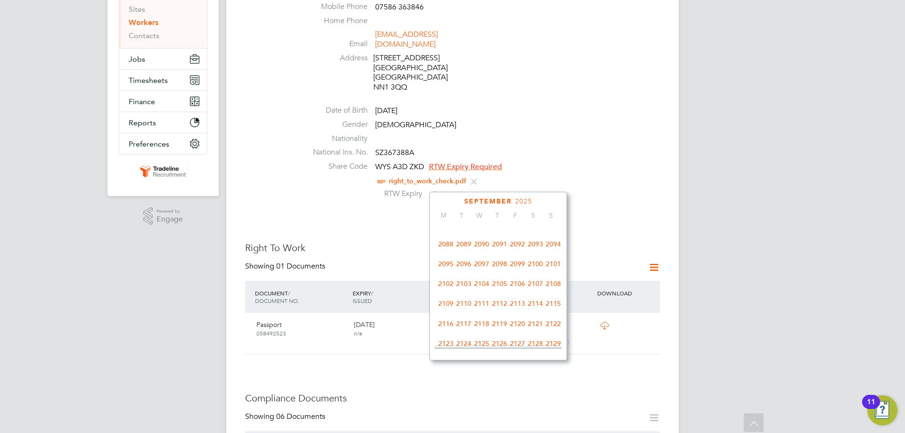
scroll to position [486, 0]
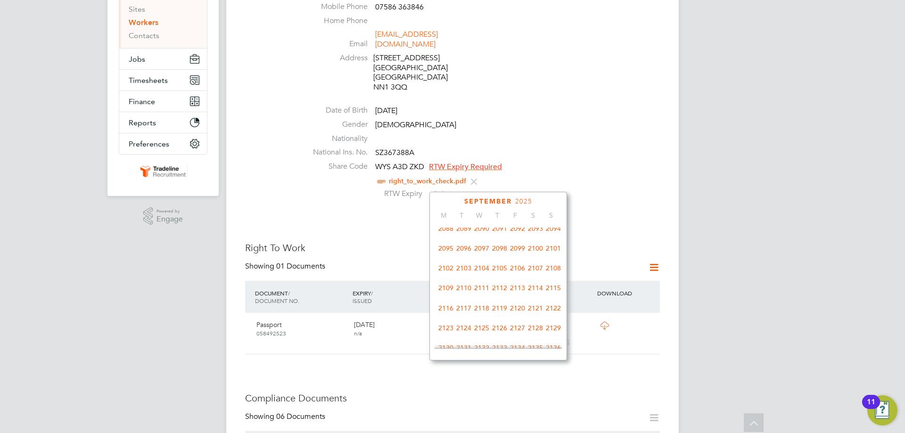
click at [530, 257] on span "2100" at bounding box center [536, 248] width 18 height 18
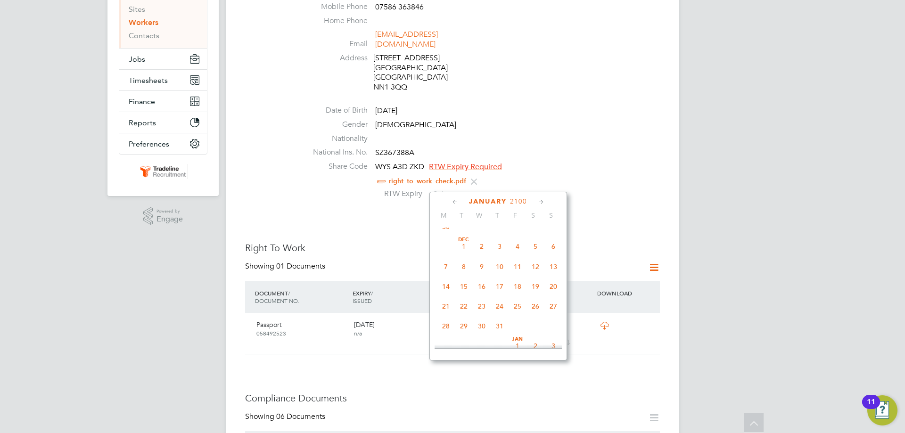
scroll to position [214, 0]
click at [519, 245] on span "[DATE]" at bounding box center [518, 241] width 18 height 18
type input "[DATE]"
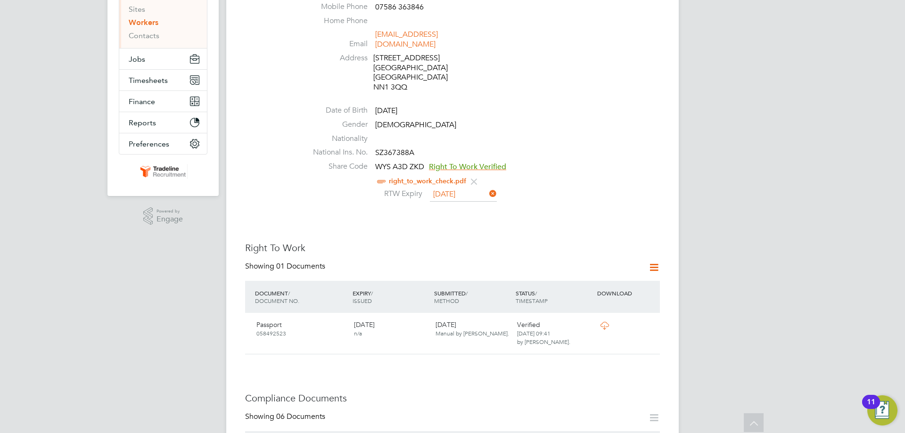
scroll to position [330, 0]
click at [605, 188] on div "RTW Expiry 01 Jan 2100" at bounding box center [481, 195] width 358 height 14
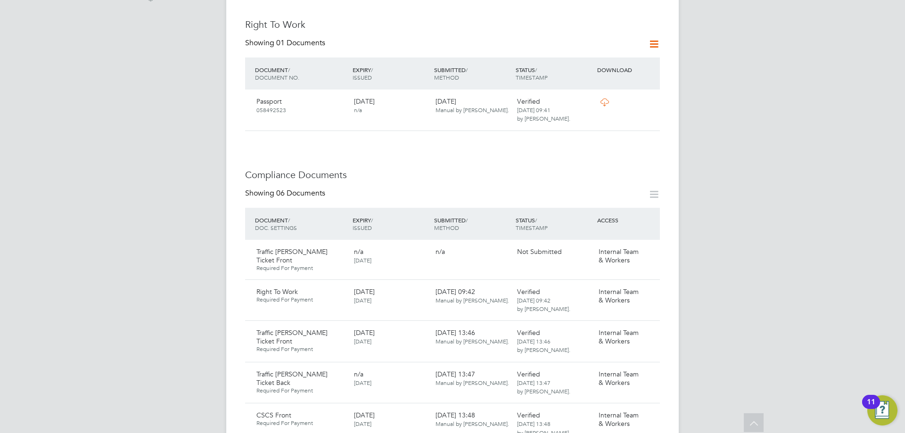
scroll to position [424, 0]
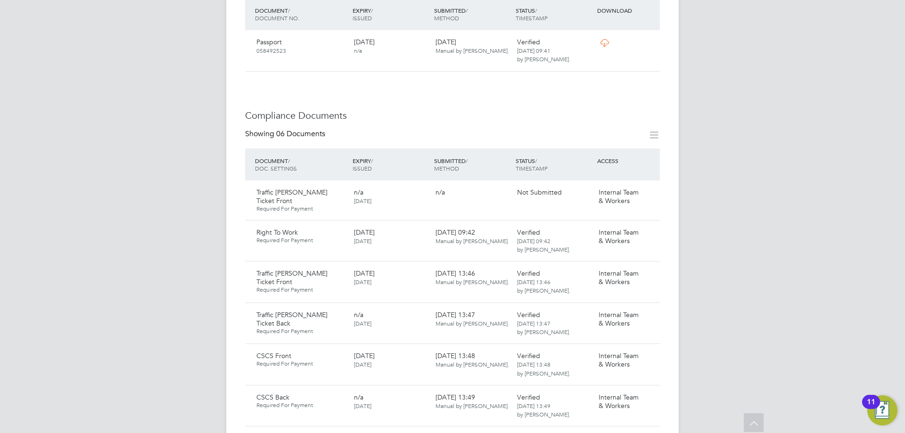
click at [600, 109] on h3 "Compliance Documents" at bounding box center [452, 115] width 415 height 12
click at [446, 231] on div "04 Feb 2025, 09:42 Manual by Jake Blackwood." at bounding box center [473, 236] width 82 height 25
click at [651, 227] on icon at bounding box center [647, 232] width 9 height 11
click at [619, 291] on li "Delete Document" at bounding box center [614, 291] width 75 height 13
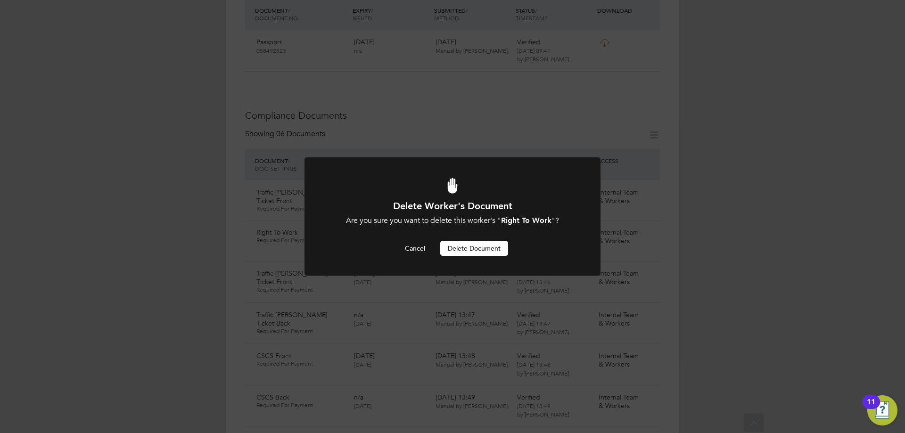
scroll to position [0, 0]
click at [462, 243] on button "Delete Document" at bounding box center [474, 248] width 68 height 15
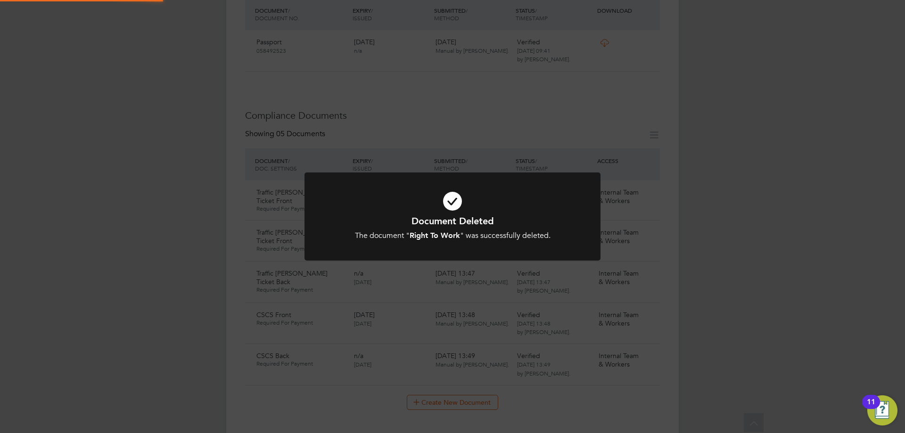
click at [457, 205] on icon at bounding box center [452, 201] width 245 height 37
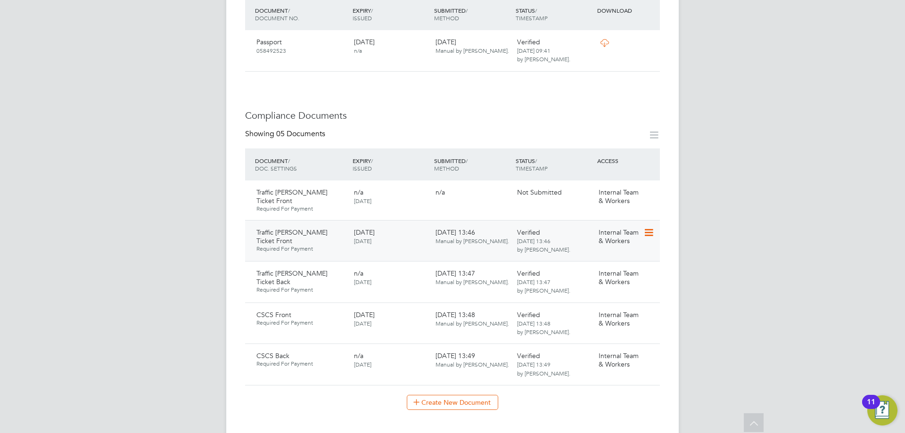
scroll to position [236, 0]
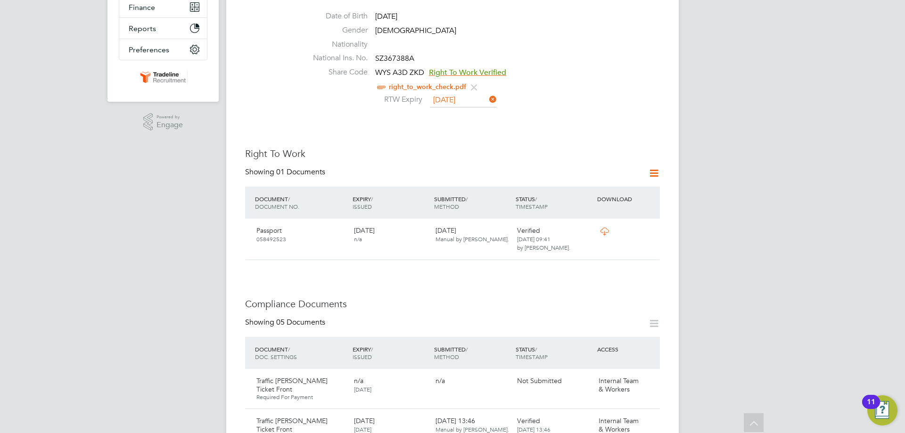
click at [649, 167] on icon at bounding box center [654, 173] width 12 height 12
click at [618, 185] on li "Add Right To Work Document" at bounding box center [602, 186] width 114 height 13
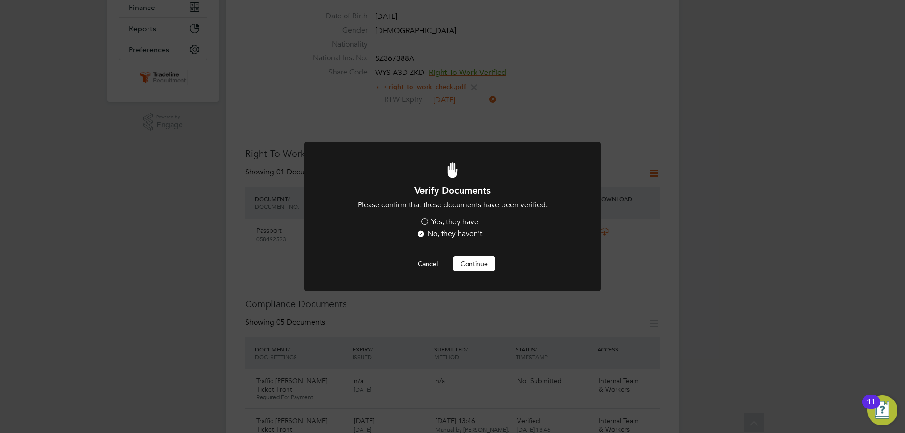
scroll to position [0, 0]
click at [445, 220] on label "Yes, they have" at bounding box center [449, 222] width 58 height 10
click at [0, 0] on input "Yes, they have" at bounding box center [0, 0] width 0 height 0
click at [476, 266] on button "Continue" at bounding box center [474, 263] width 42 height 15
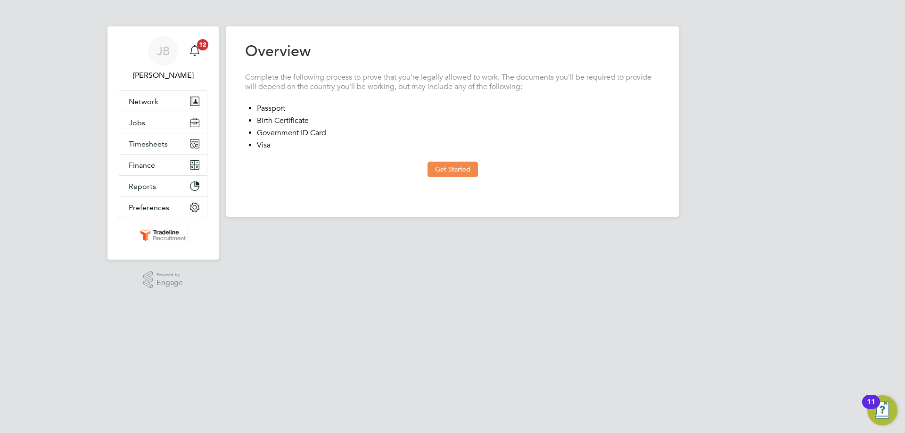
click at [449, 171] on button "Get Started" at bounding box center [453, 169] width 50 height 15
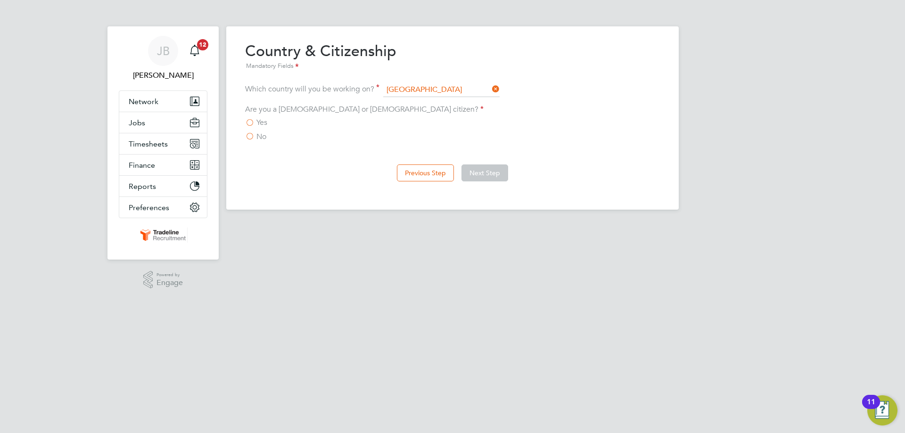
click at [257, 123] on span "Yes" at bounding box center [261, 122] width 11 height 9
click at [0, 0] on input "Yes" at bounding box center [0, 0] width 0 height 0
click at [248, 135] on label "No" at bounding box center [255, 136] width 21 height 9
click at [0, 0] on input "No" at bounding box center [0, 0] width 0 height 0
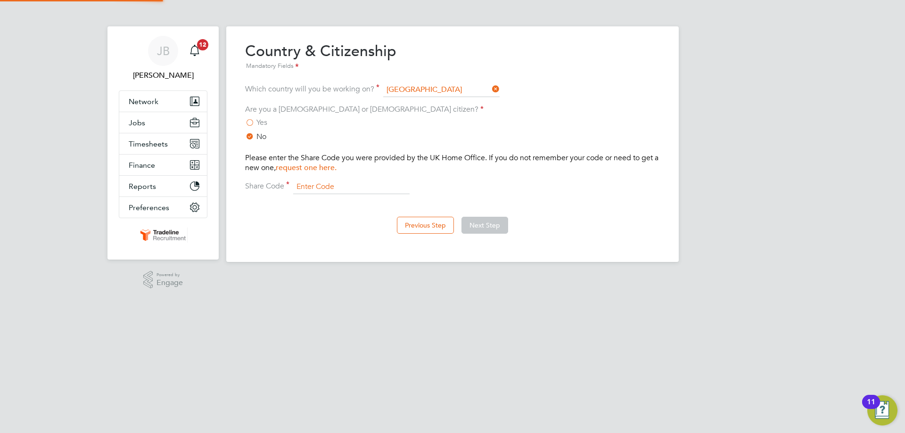
click at [317, 190] on input at bounding box center [351, 187] width 116 height 14
paste input "WGT T7G 6C5"
type input "WGT T7G 6C5"
click at [483, 219] on button "Next Step" at bounding box center [484, 225] width 47 height 17
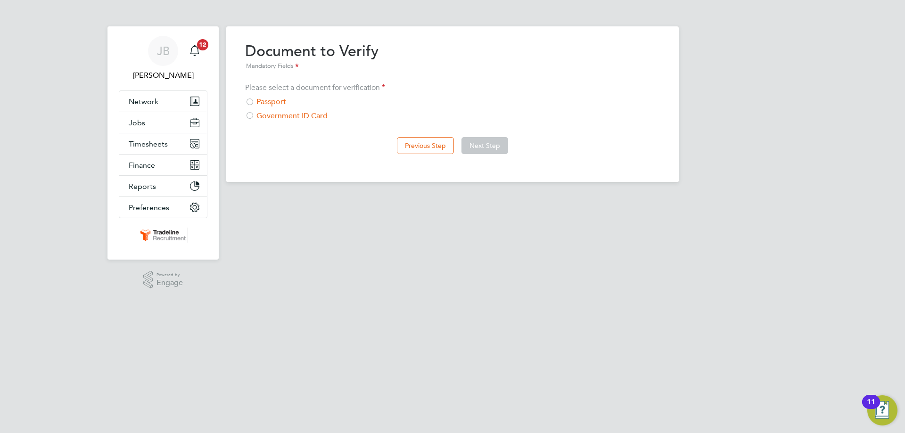
click at [279, 102] on div "Passport" at bounding box center [452, 102] width 415 height 10
click at [486, 150] on button "Next Step" at bounding box center [484, 145] width 47 height 17
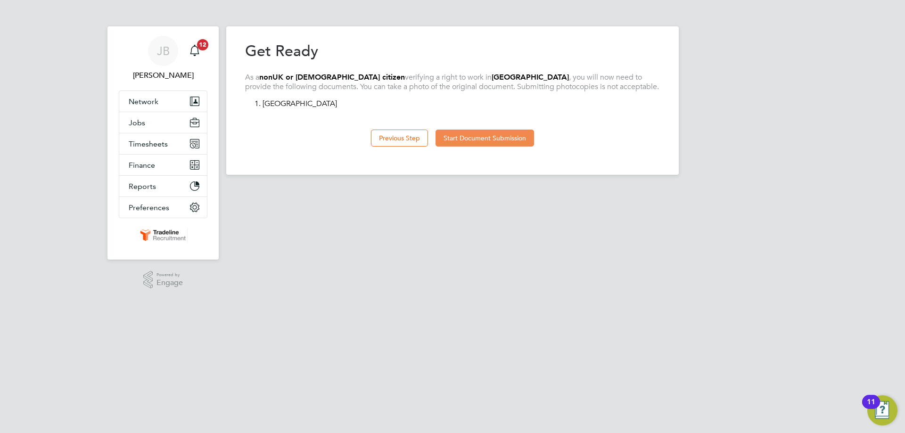
click at [486, 144] on button "Start Document Submission" at bounding box center [485, 138] width 99 height 17
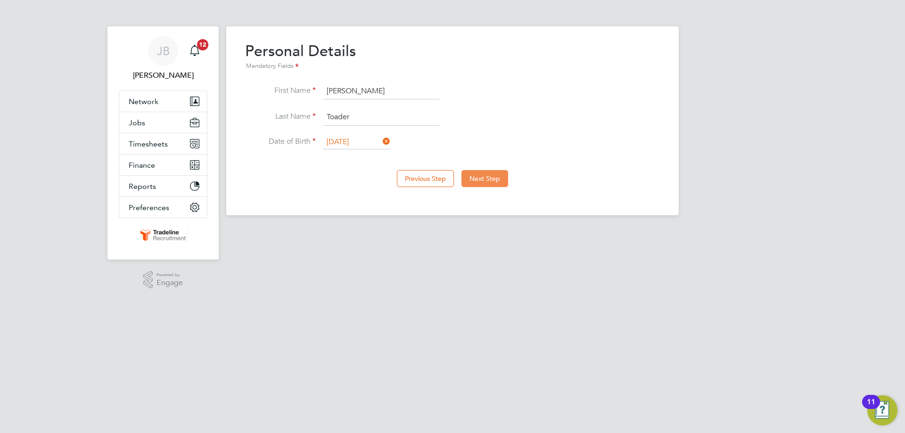
click at [490, 180] on button "Next Step" at bounding box center [484, 178] width 47 height 17
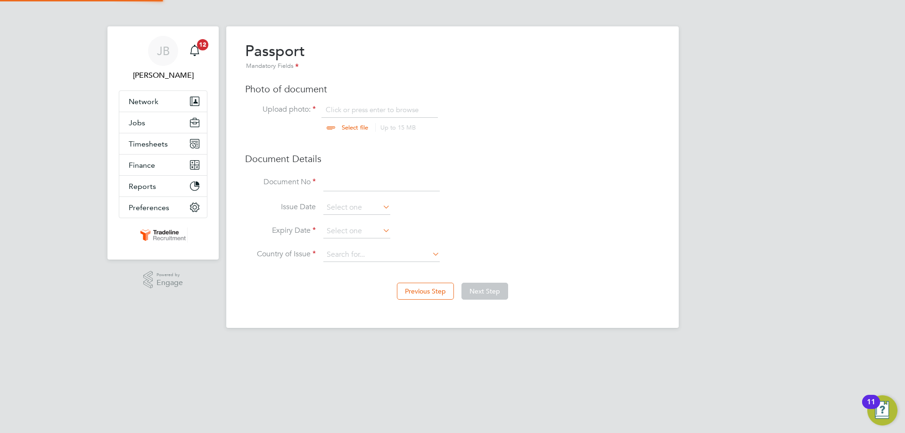
scroll to position [13, 117]
click at [387, 110] on input "file" at bounding box center [364, 119] width 148 height 28
type input "C:\fakepath\PASSPORT.jpg"
click at [337, 177] on input at bounding box center [381, 182] width 116 height 17
type input "058492523"
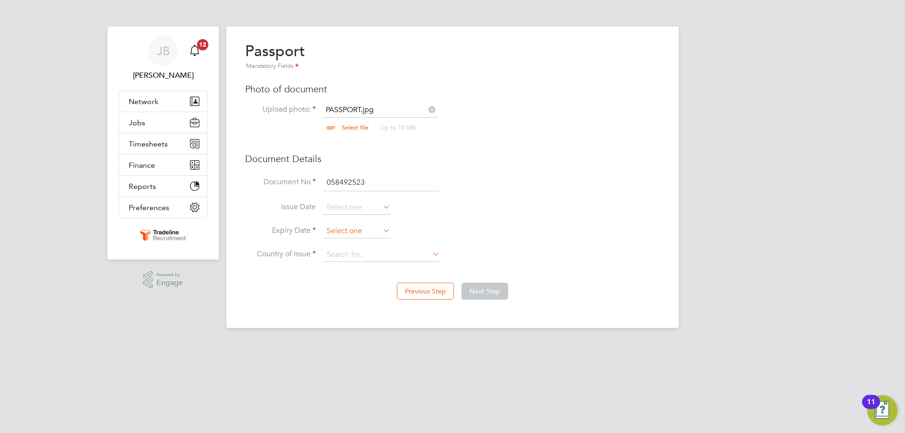
click at [369, 228] on input at bounding box center [356, 231] width 67 height 14
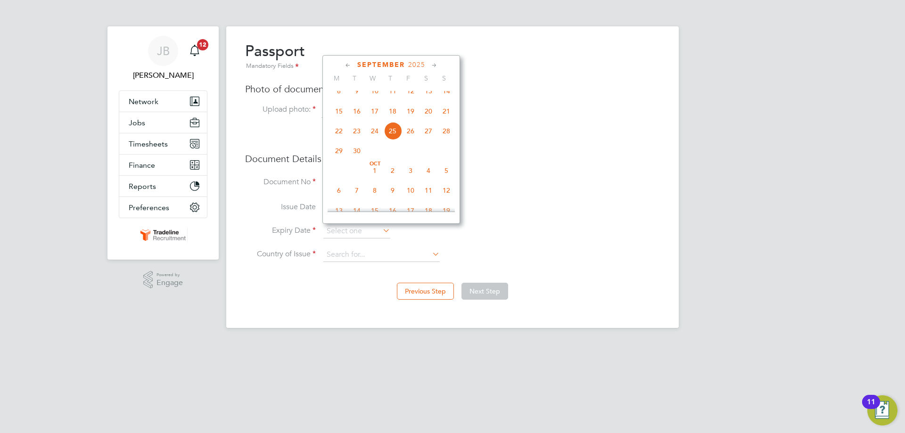
click at [420, 69] on div "[DATE]" at bounding box center [391, 64] width 127 height 9
click at [412, 63] on span "2025" at bounding box center [415, 65] width 17 height 8
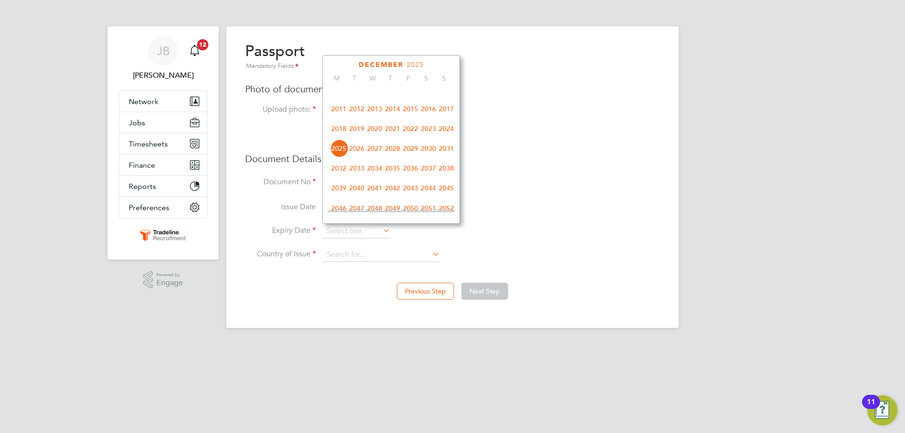
click at [431, 153] on span "2030" at bounding box center [429, 149] width 18 height 18
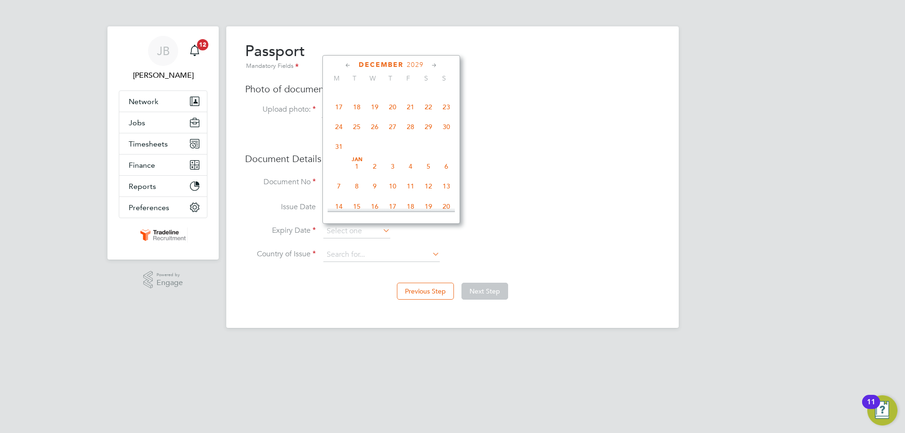
scroll to position [199, 0]
click at [390, 161] on span "17" at bounding box center [393, 159] width 18 height 18
type input "17 Jan 2030"
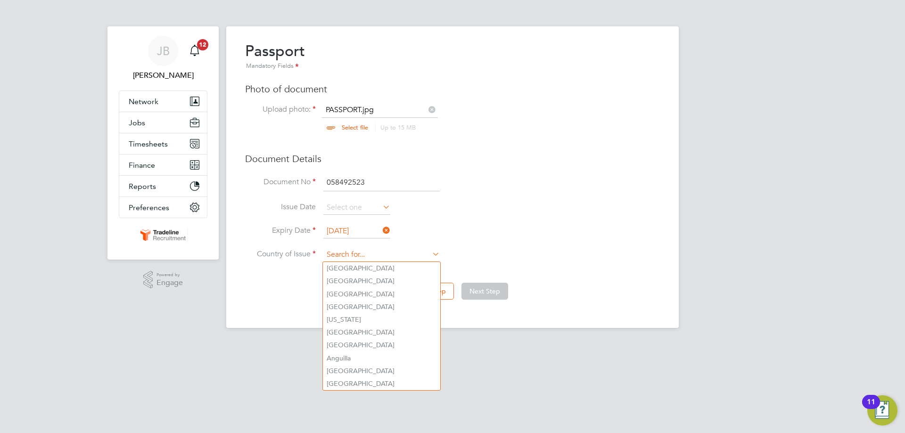
click at [352, 248] on input at bounding box center [381, 255] width 116 height 14
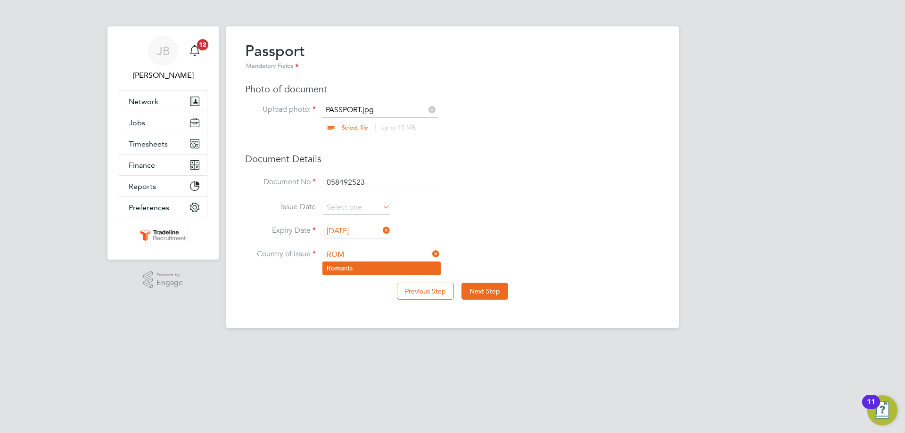
click at [354, 270] on li "Rom ania" at bounding box center [381, 268] width 117 height 13
type input "Romania"
click at [486, 296] on button "Next Step" at bounding box center [484, 291] width 47 height 17
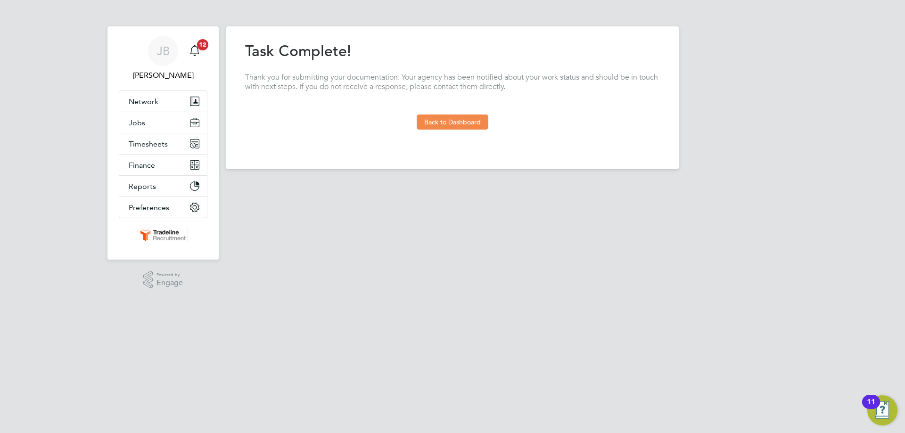
click at [450, 123] on button "Back to Dashboard" at bounding box center [453, 122] width 72 height 15
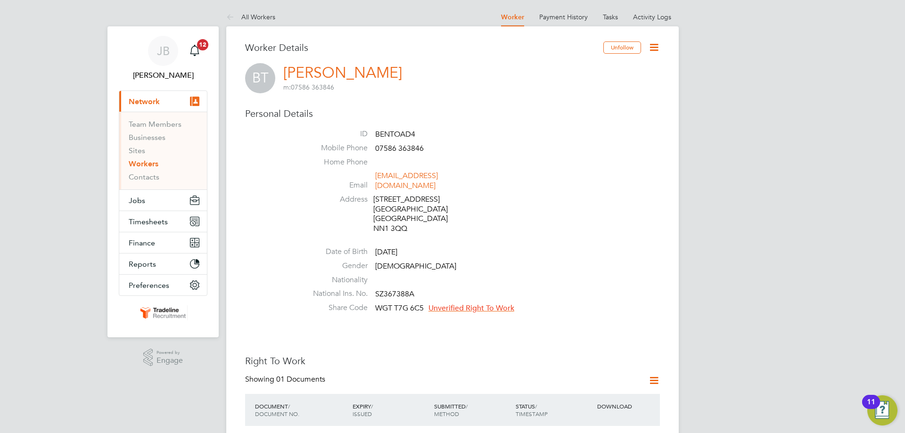
click at [486, 304] on span "Unverified Right To Work" at bounding box center [472, 308] width 86 height 9
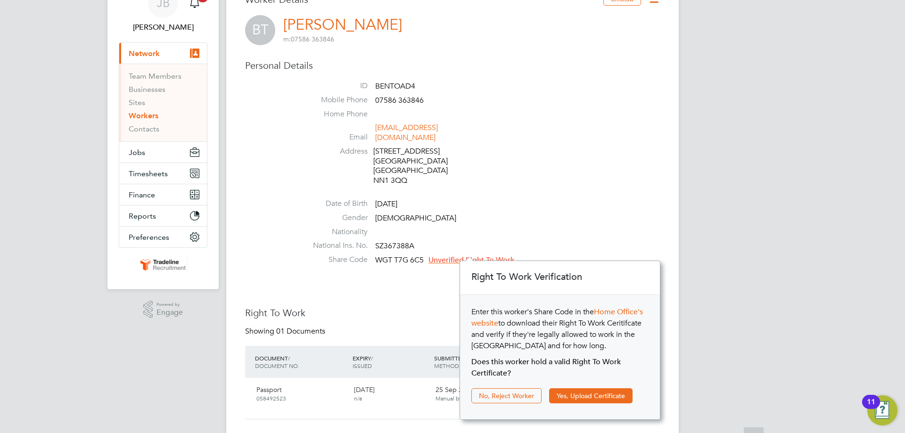
scroll to position [94, 0]
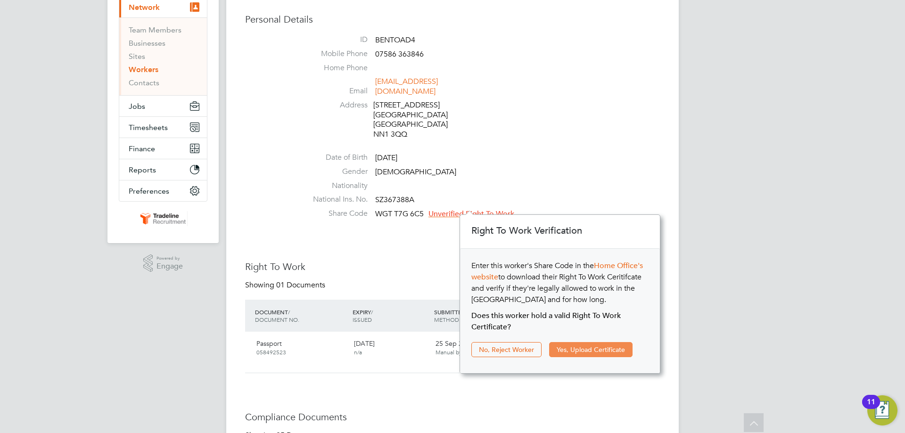
click at [572, 352] on button "Yes, Upload Certificate" at bounding box center [590, 349] width 83 height 15
click at [584, 328] on div "STATUS / TIMESTAMP" at bounding box center [554, 316] width 82 height 25
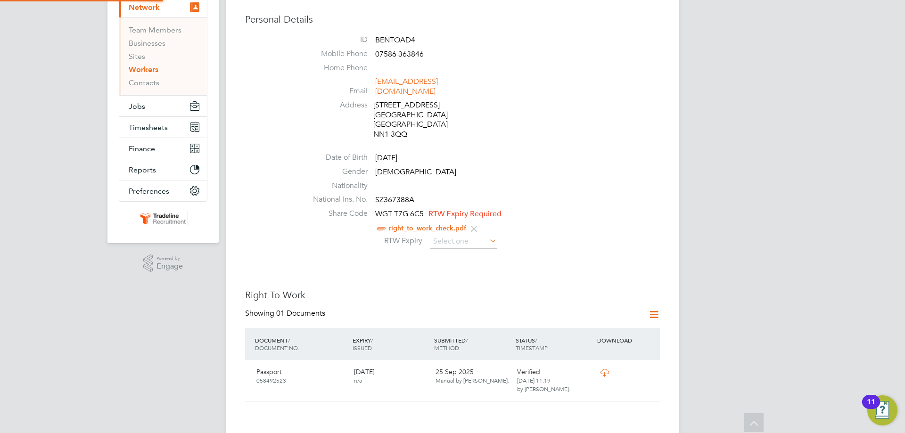
scroll to position [0, 0]
click at [480, 227] on icon at bounding box center [474, 229] width 12 height 12
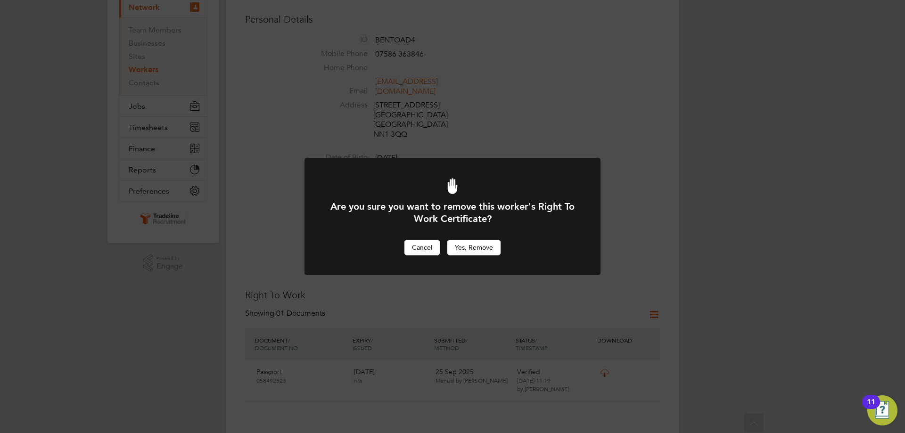
click at [428, 246] on button "Cancel" at bounding box center [421, 247] width 35 height 15
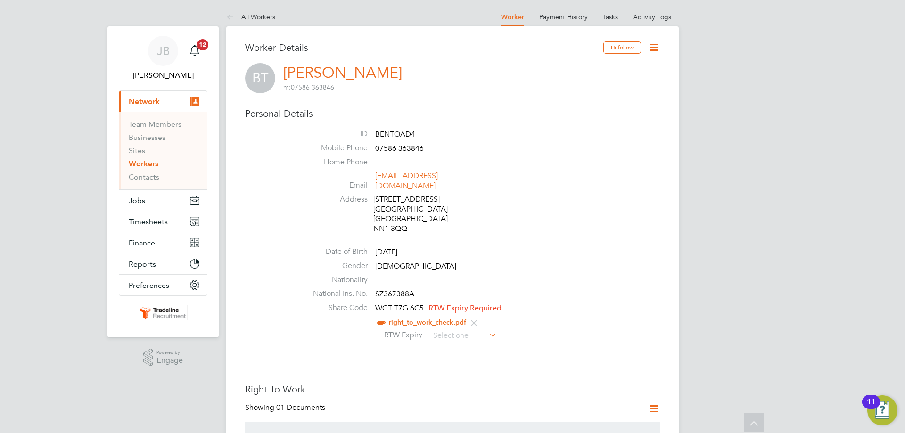
scroll to position [94, 0]
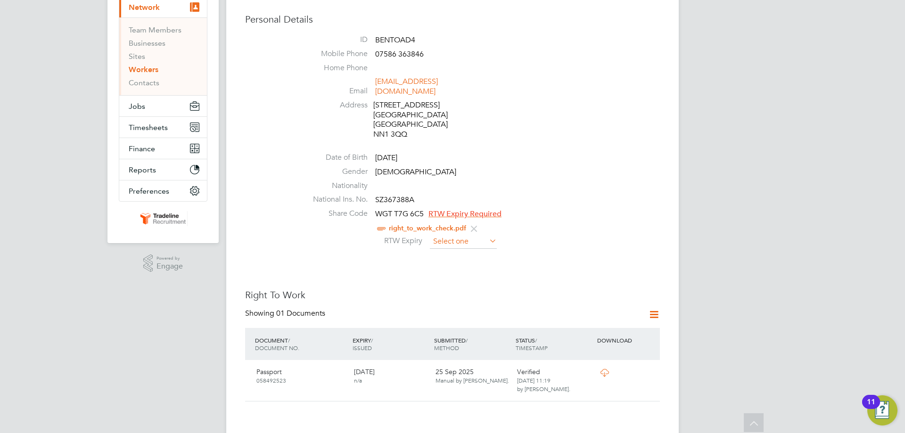
click at [471, 236] on input at bounding box center [463, 242] width 67 height 14
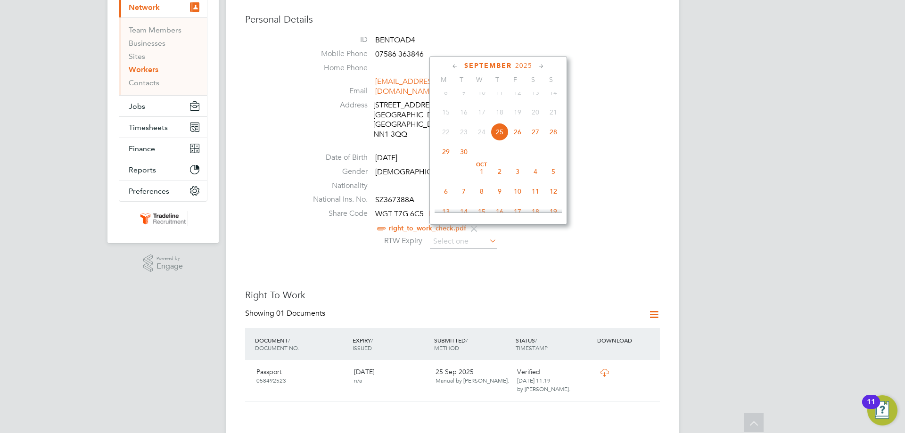
click at [517, 61] on div "September 2025" at bounding box center [498, 65] width 127 height 9
click at [519, 63] on span "2025" at bounding box center [523, 66] width 17 height 8
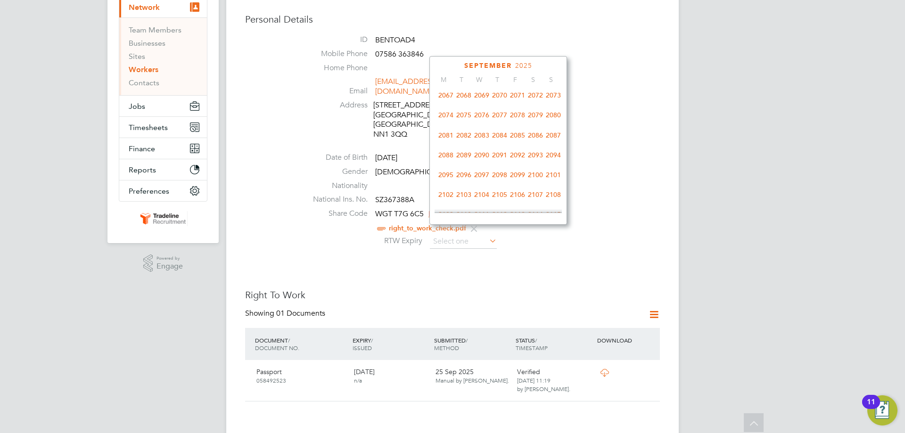
scroll to position [438, 0]
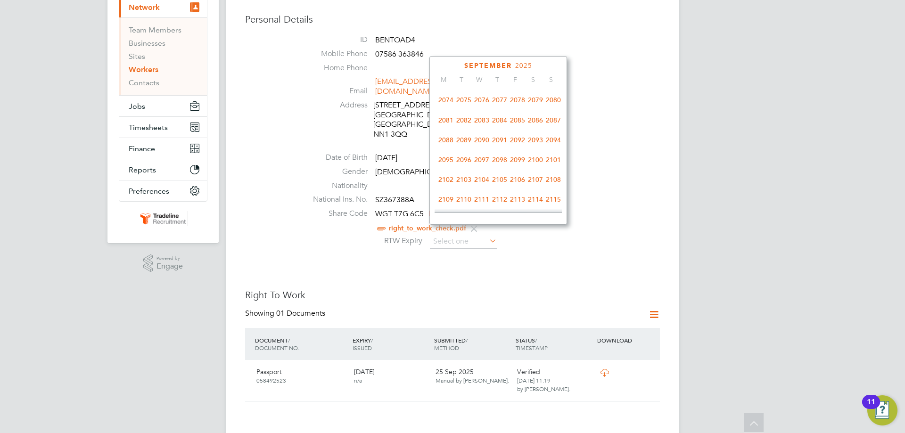
click at [534, 169] on span "2100" at bounding box center [536, 160] width 18 height 18
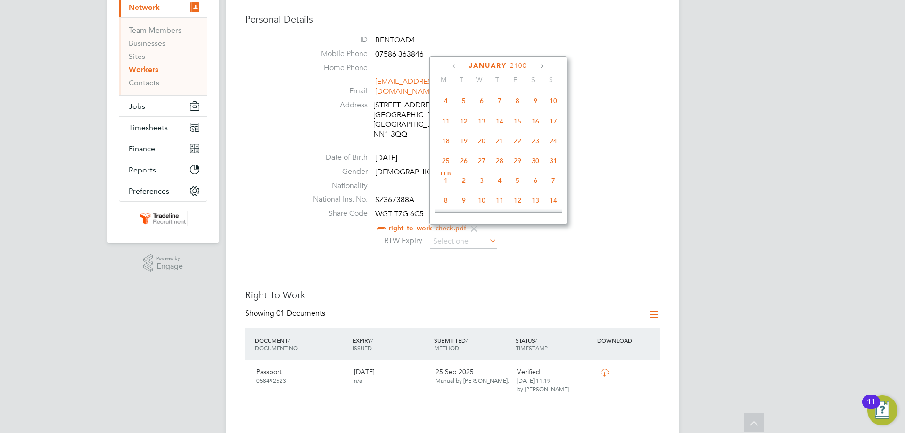
scroll to position [97, 0]
click at [515, 104] on span "Jan 1" at bounding box center [518, 104] width 18 height 18
type input "01 Jan 2100"
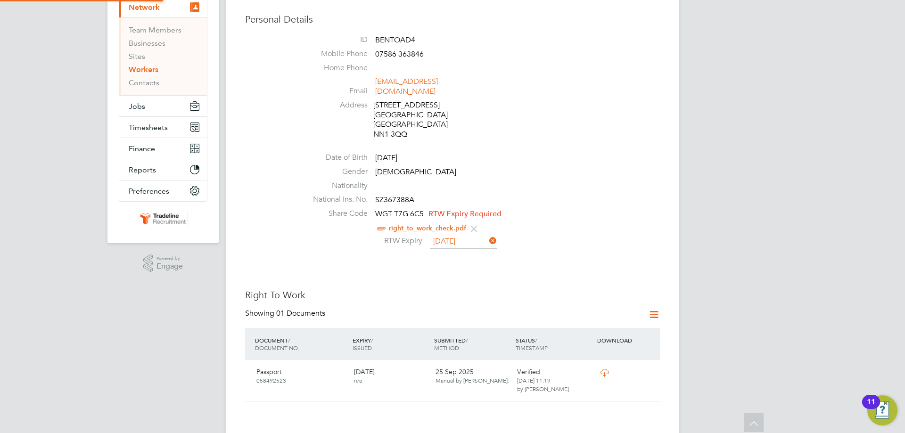
scroll to position [10, 77]
click at [575, 195] on li "National Ins. No. SZ367388A" at bounding box center [481, 202] width 358 height 14
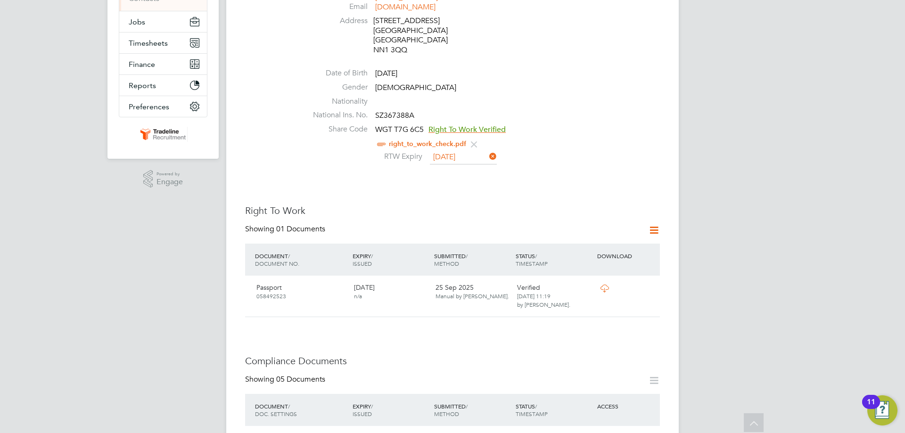
scroll to position [94, 0]
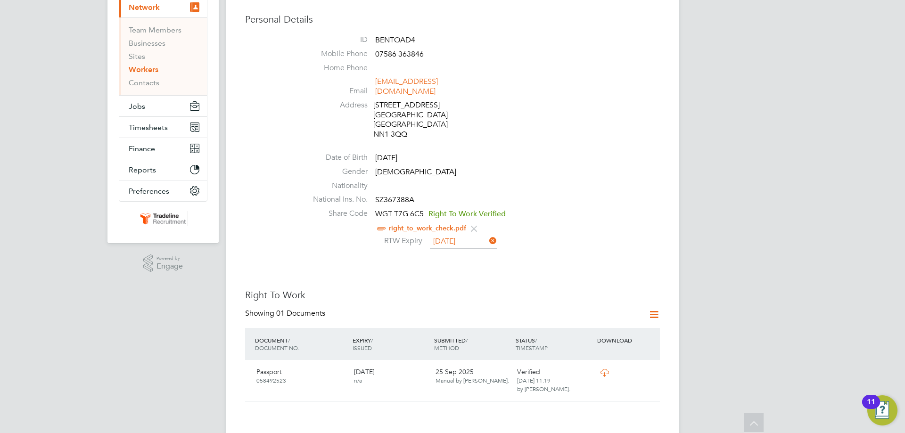
click at [584, 126] on div "Personal Details ID BENTOAD4 Mobile Phone 07586 363846 Home Phone Email beniami…" at bounding box center [452, 132] width 415 height 238
click at [618, 167] on li "Gender Male" at bounding box center [481, 174] width 358 height 14
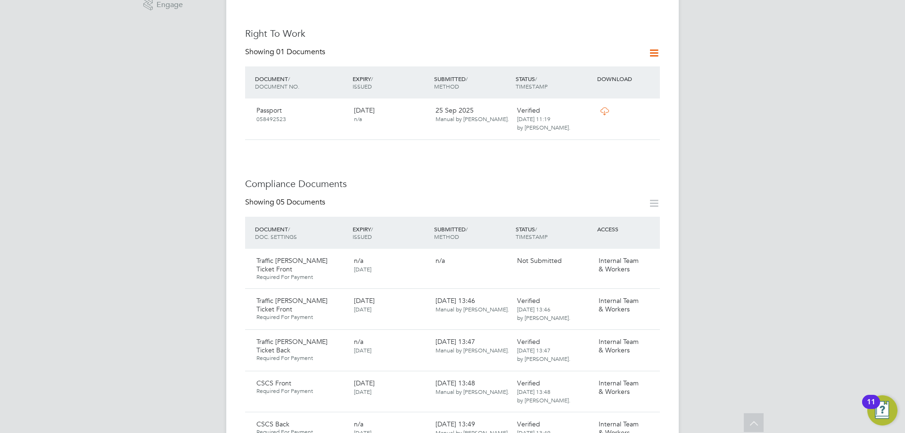
scroll to position [283, 0]
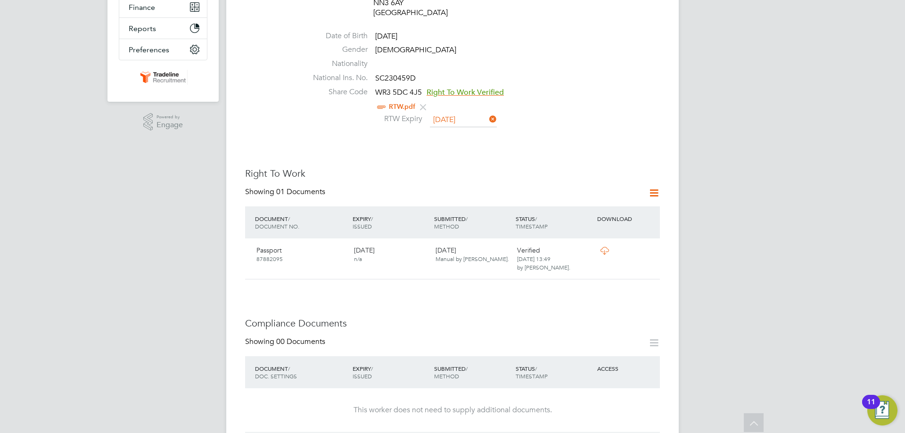
scroll to position [377, 0]
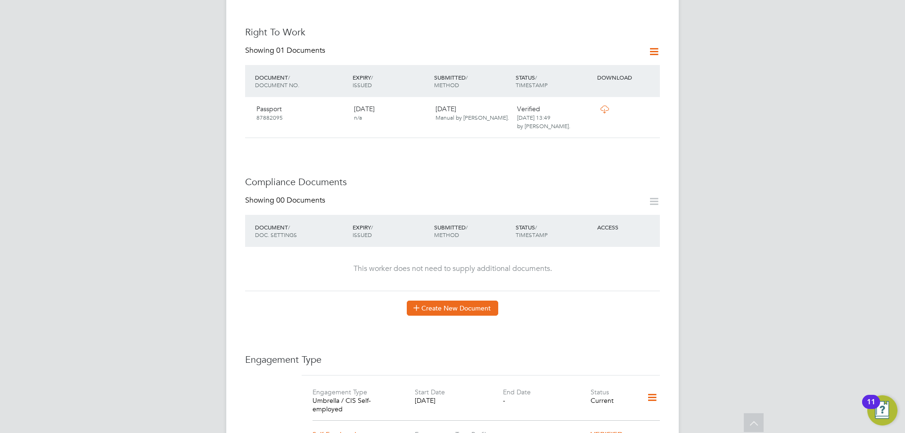
click at [451, 301] on button "Create New Document" at bounding box center [452, 308] width 91 height 15
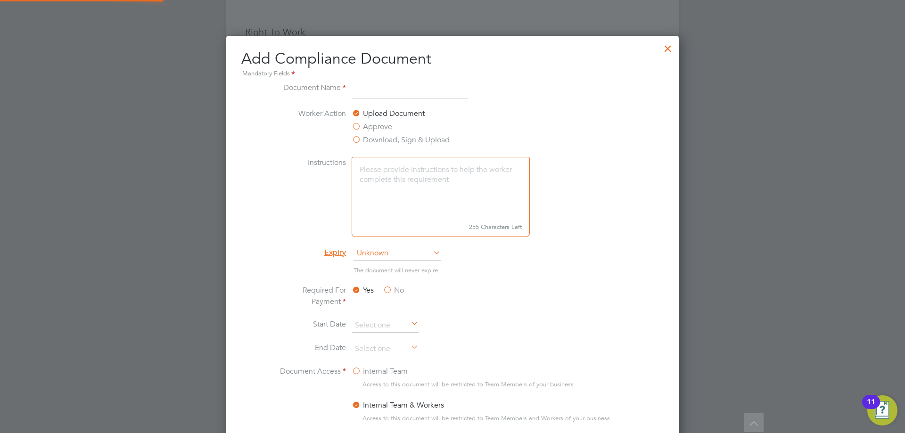
scroll to position [495, 453]
type input "CPCS"
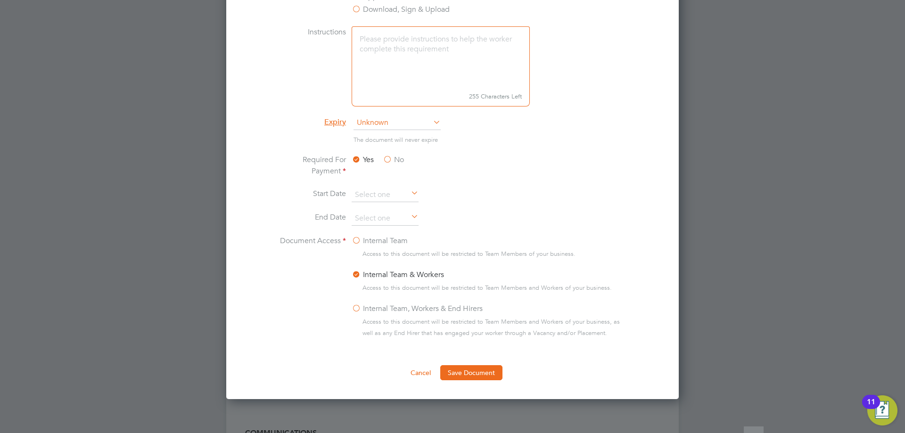
scroll to position [519, 0]
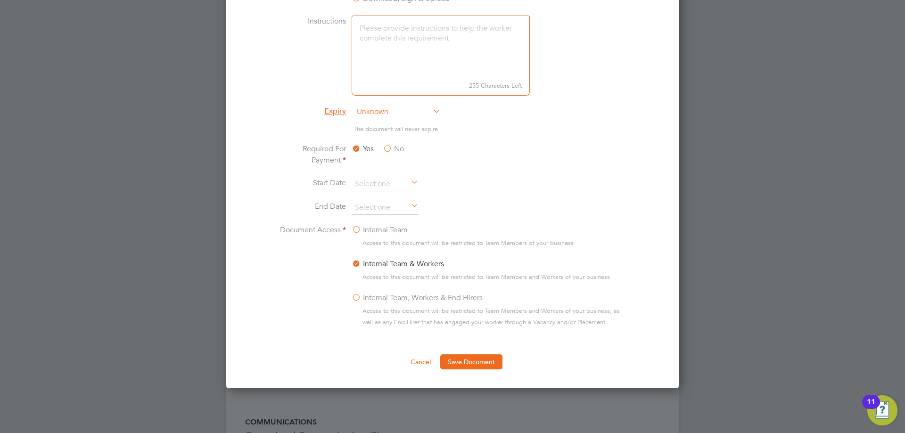
click at [388, 115] on span "Unknown" at bounding box center [397, 112] width 87 height 14
click at [386, 178] on li "Specific date" at bounding box center [397, 175] width 88 height 12
click at [387, 209] on input at bounding box center [385, 208] width 67 height 14
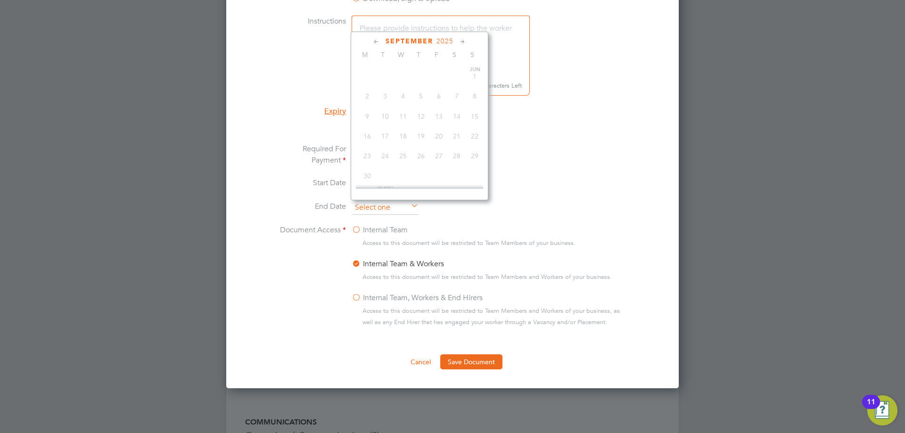
scroll to position [347, 0]
click at [456, 39] on div "[DATE]" at bounding box center [419, 41] width 127 height 9
click at [448, 44] on span "2025" at bounding box center [445, 41] width 17 height 8
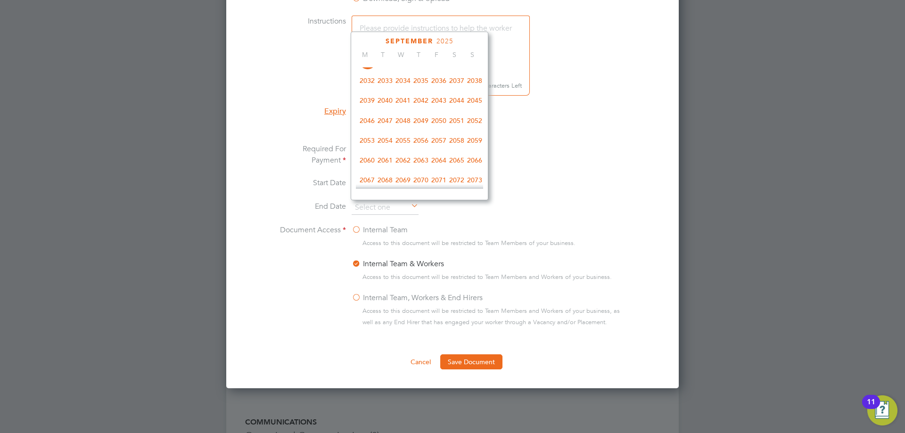
scroll to position [297, 0]
click at [441, 85] on span "2029" at bounding box center [439, 78] width 18 height 18
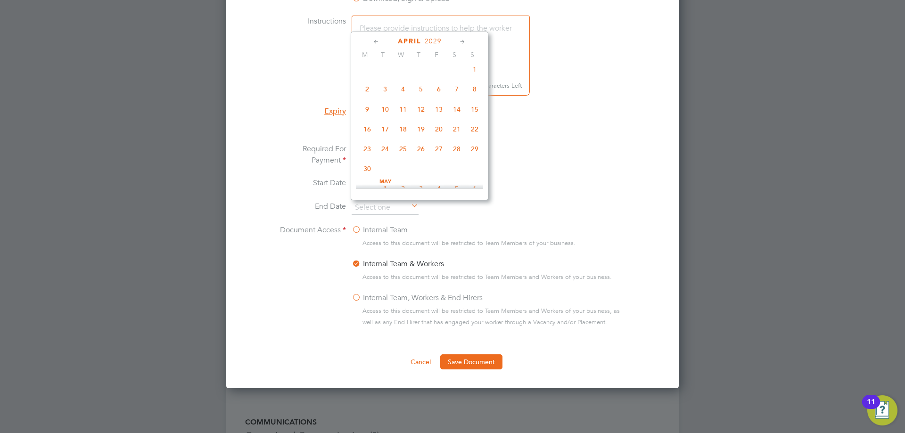
scroll to position [104, 0]
click at [366, 172] on span "30" at bounding box center [367, 171] width 18 height 18
type input "[DATE]"
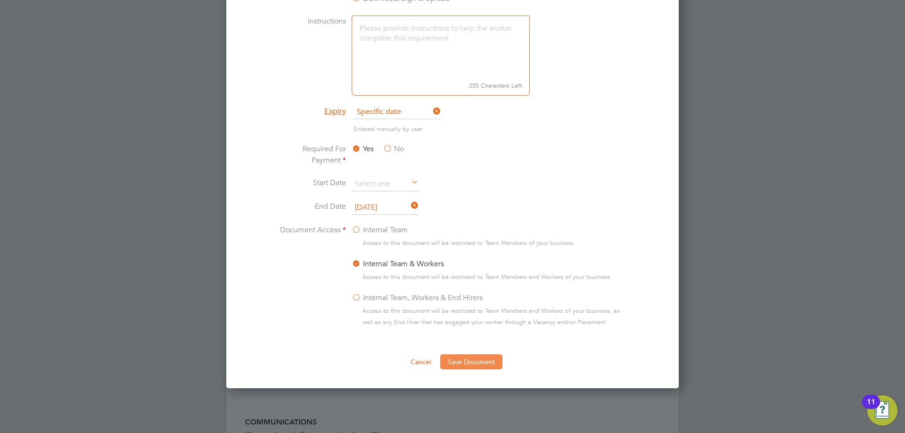
click at [469, 361] on button "Save Document" at bounding box center [471, 361] width 62 height 15
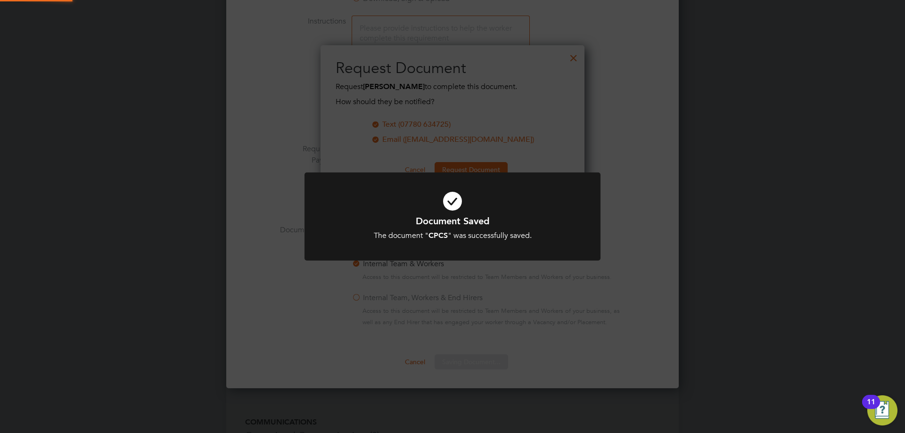
scroll to position [151, 264]
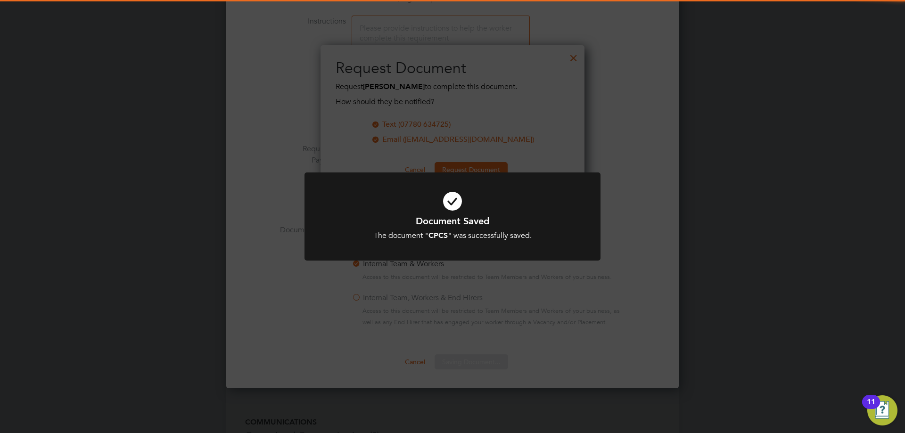
click at [458, 201] on icon at bounding box center [452, 201] width 245 height 37
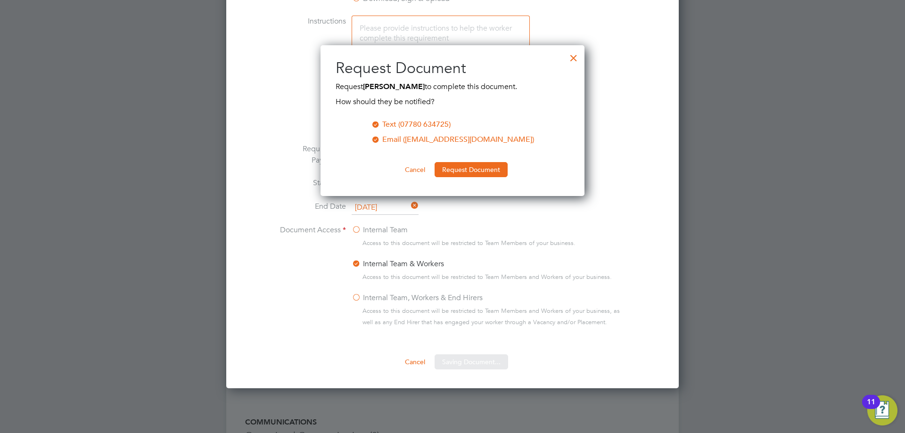
click at [465, 172] on div "All Workers Worker Payment History Tasks Activity Logs Worker Payment History T…" at bounding box center [452, 41] width 453 height 1104
click at [465, 172] on button "Request Document" at bounding box center [471, 169] width 73 height 15
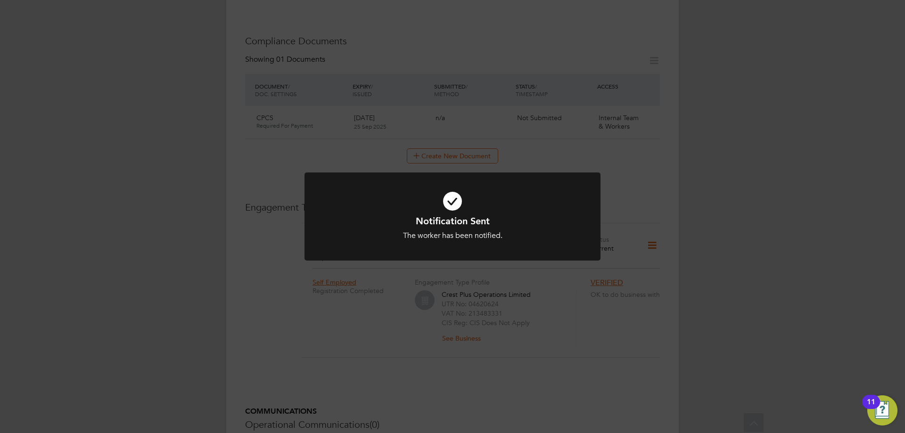
scroll to position [519, 0]
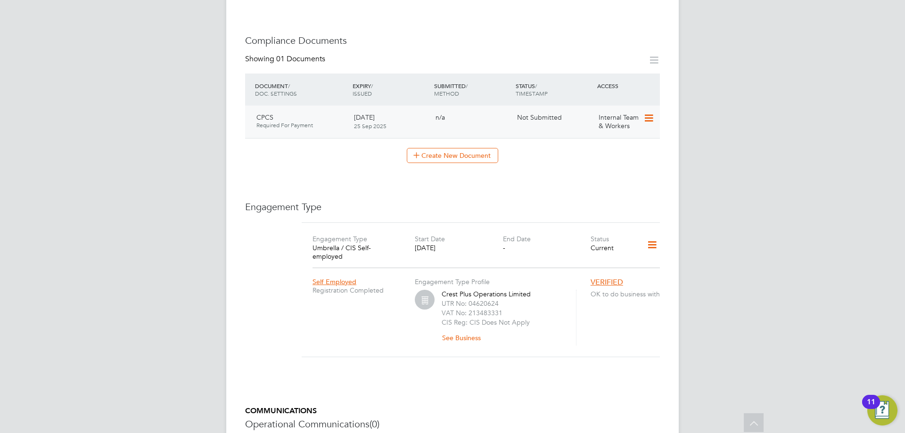
click at [652, 113] on icon at bounding box center [647, 118] width 9 height 11
click at [630, 131] on li "Submit Document" at bounding box center [619, 134] width 70 height 13
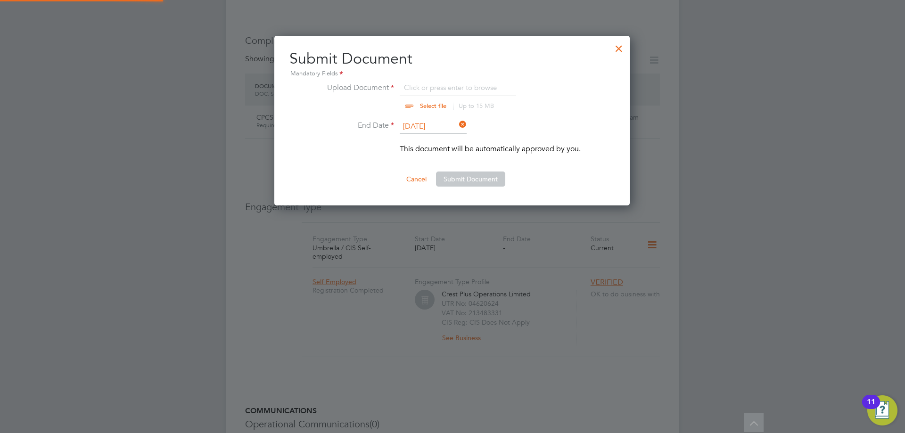
scroll to position [170, 356]
click at [427, 91] on input "file" at bounding box center [442, 96] width 148 height 28
type input "C:\fakepath\CPCS.jpg"
click at [478, 176] on button "Submit Document" at bounding box center [470, 179] width 69 height 15
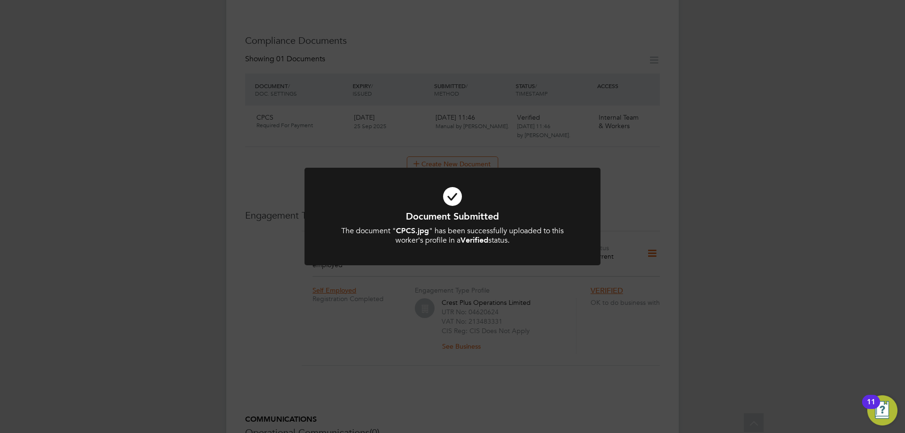
click at [447, 208] on icon at bounding box center [452, 196] width 245 height 37
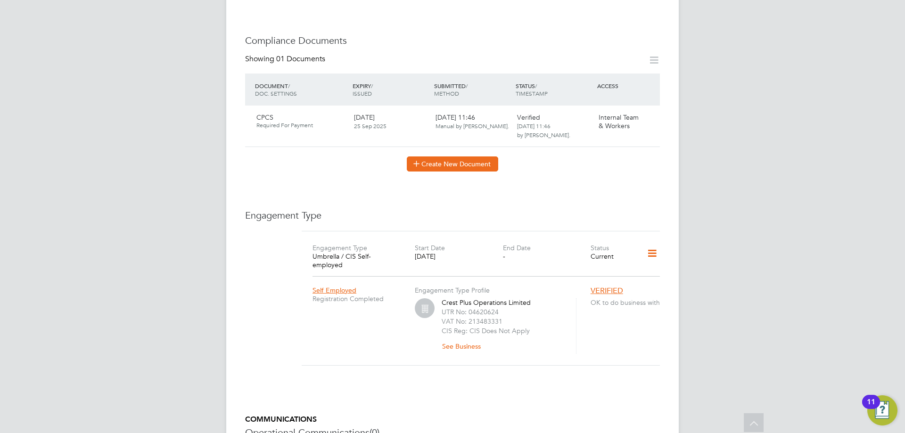
click at [460, 157] on button "Create New Document" at bounding box center [452, 164] width 91 height 15
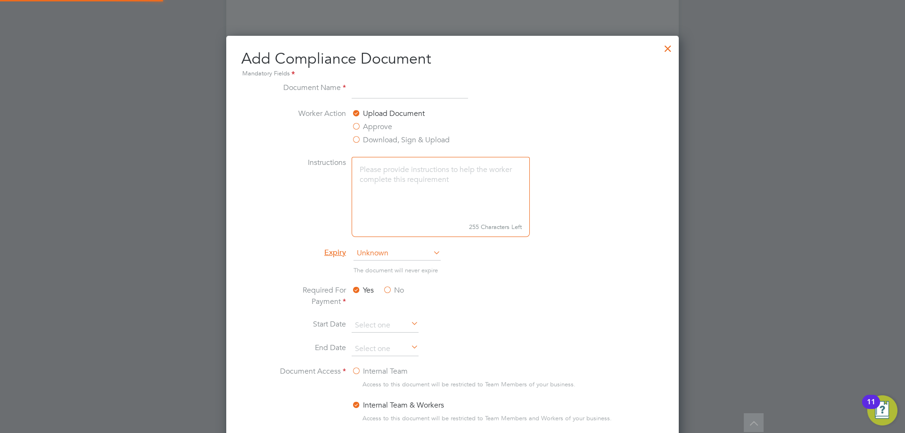
scroll to position [495, 453]
type input "CPCS BACK"
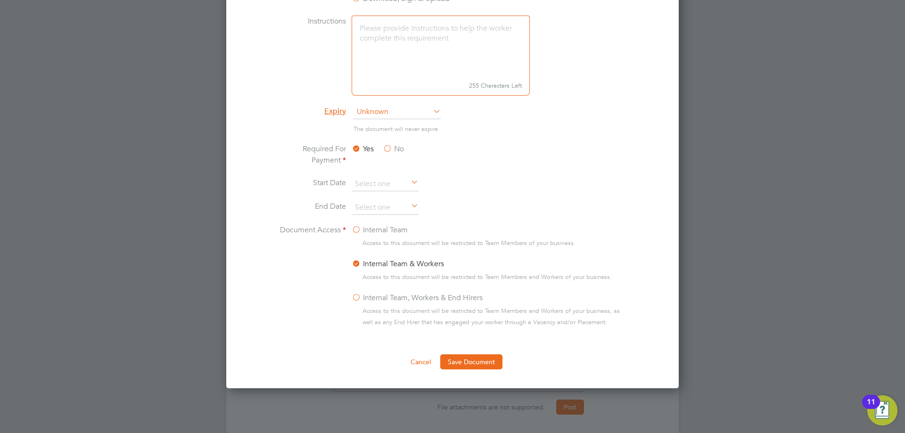
click at [389, 109] on span "Unknown" at bounding box center [397, 112] width 87 height 14
click at [397, 174] on li "Specific date" at bounding box center [397, 175] width 88 height 12
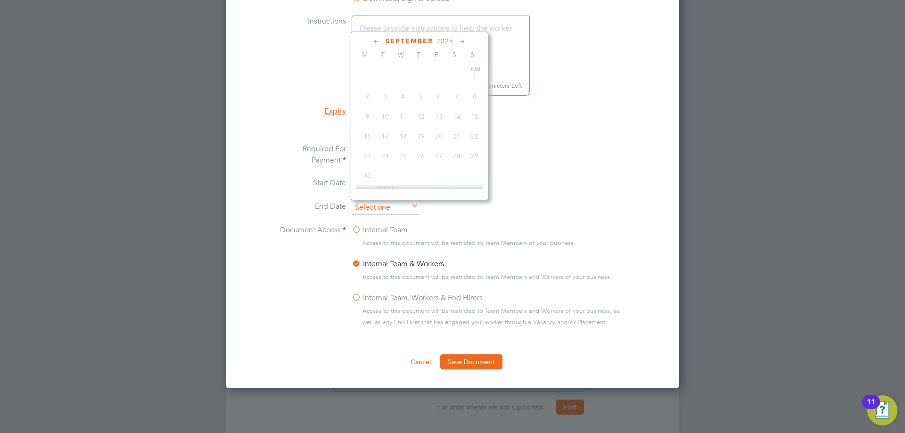
click at [379, 201] on input at bounding box center [385, 208] width 67 height 14
click at [443, 43] on span "2025" at bounding box center [445, 41] width 17 height 8
click at [441, 132] on span "2029" at bounding box center [439, 125] width 18 height 18
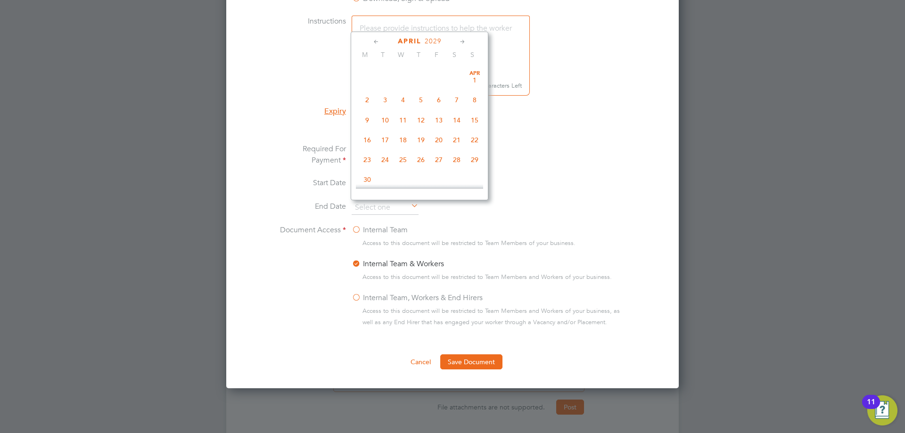
scroll to position [196, 0]
click at [369, 177] on span "30" at bounding box center [367, 179] width 18 height 18
type input "[DATE]"
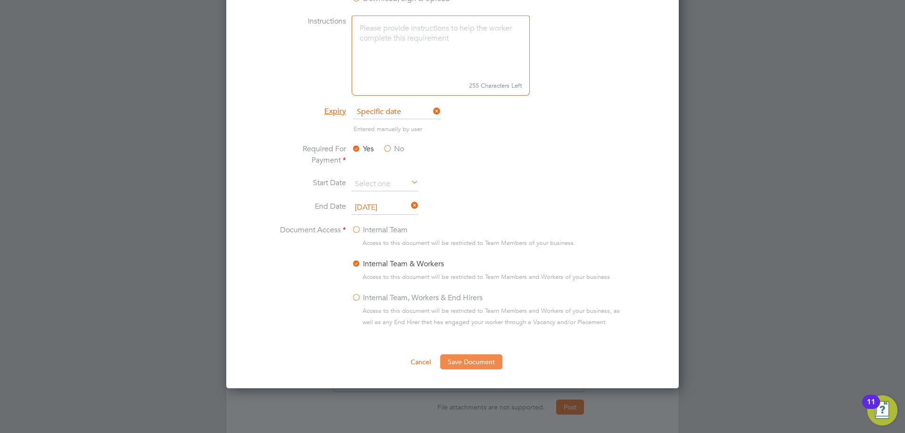
click at [467, 366] on button "Save Document" at bounding box center [471, 361] width 62 height 15
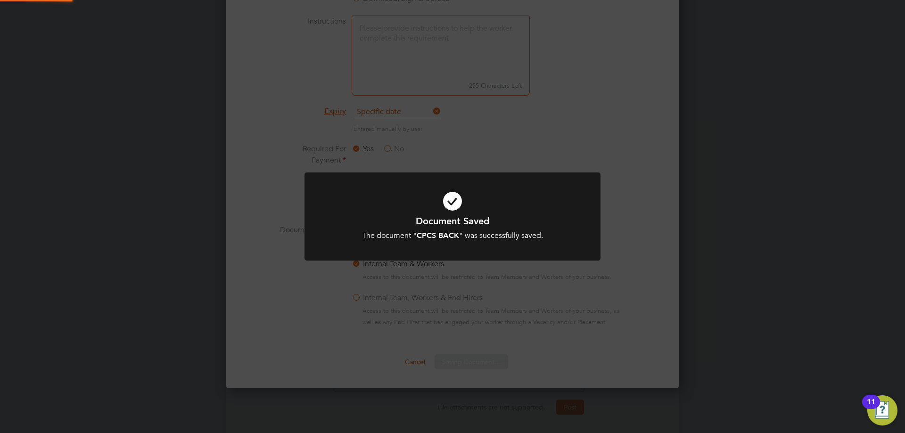
scroll to position [151, 264]
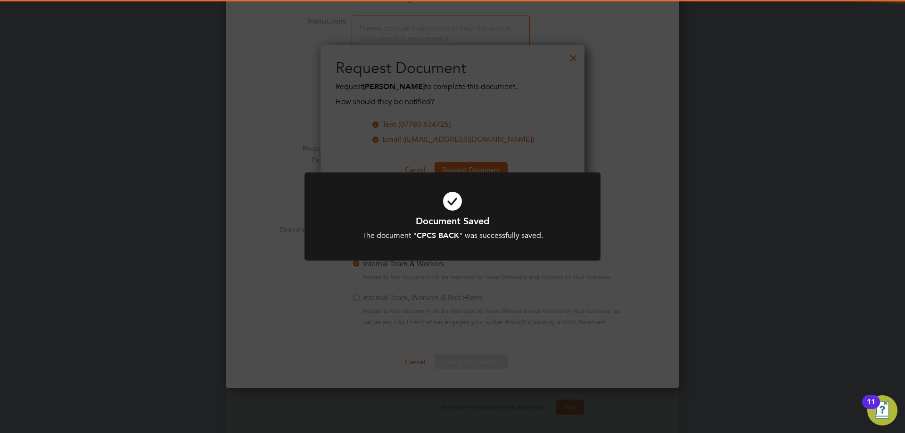
click at [446, 208] on icon at bounding box center [452, 201] width 245 height 37
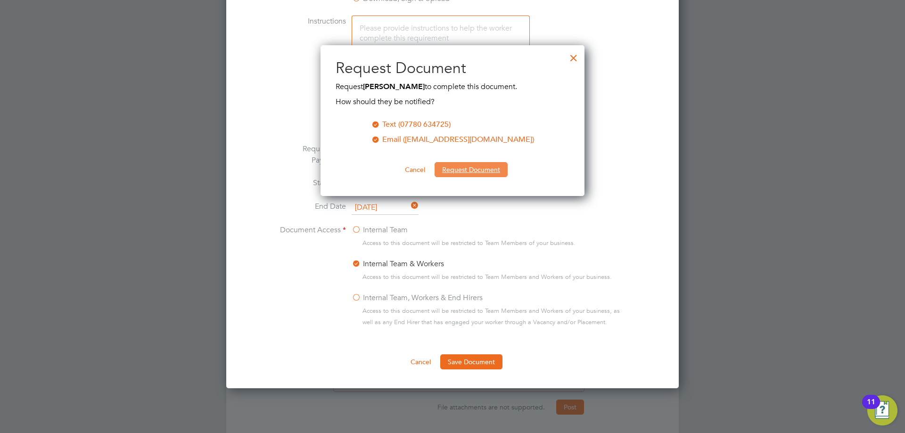
click at [446, 169] on button "Request Document" at bounding box center [471, 169] width 73 height 15
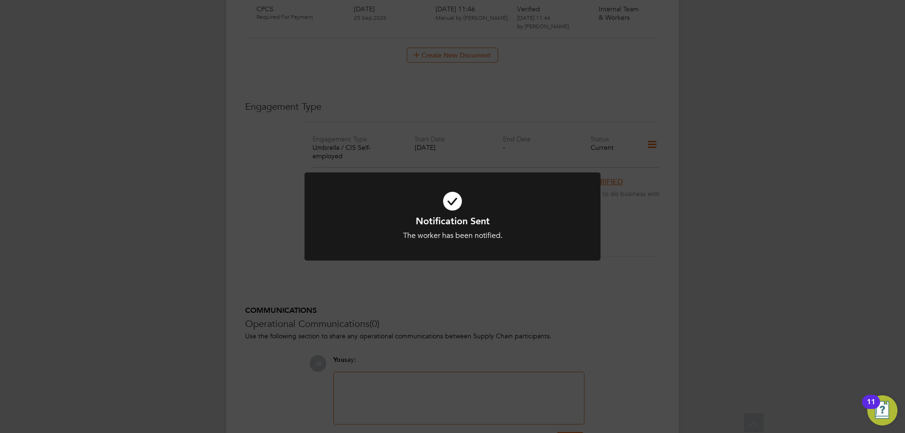
click at [448, 203] on icon at bounding box center [452, 201] width 245 height 37
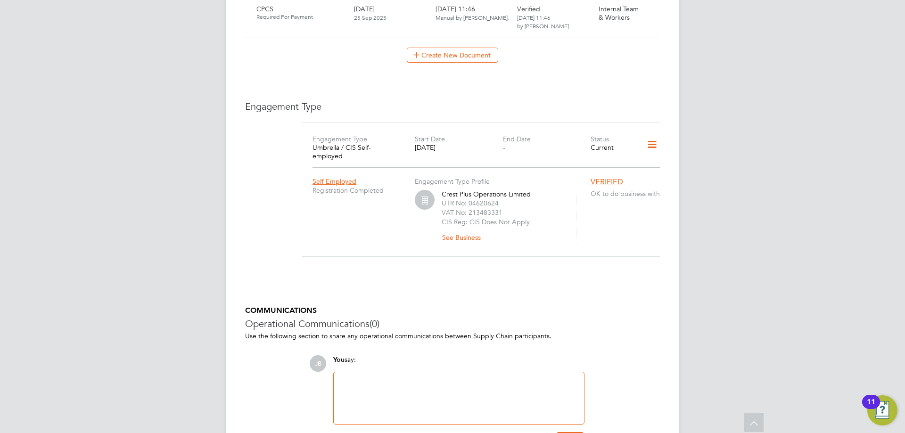
scroll to position [471, 0]
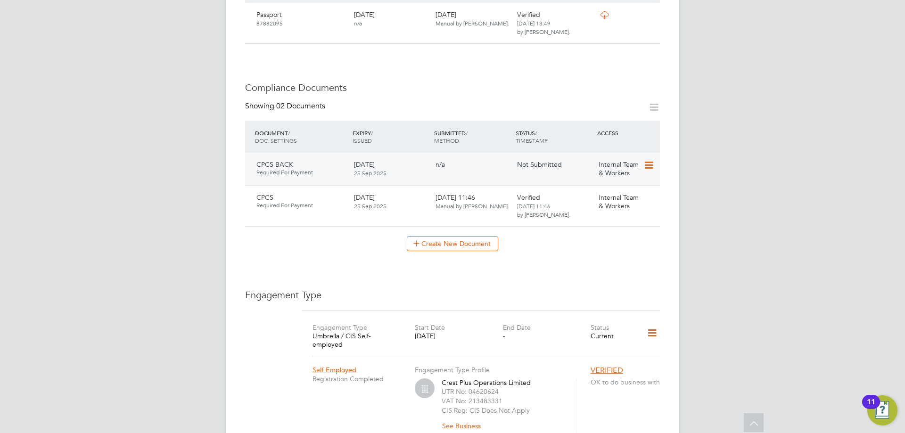
click at [648, 160] on icon at bounding box center [647, 165] width 9 height 11
click at [621, 181] on li "Submit Document" at bounding box center [619, 181] width 70 height 13
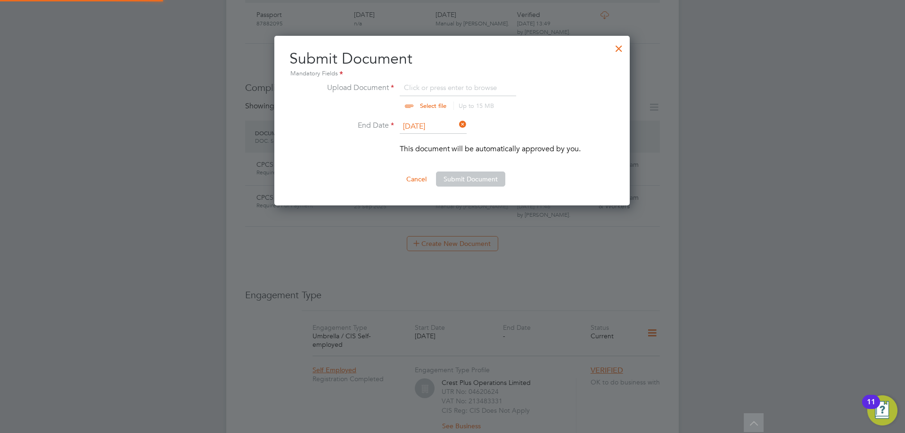
scroll to position [170, 356]
click at [436, 88] on input "file" at bounding box center [442, 96] width 148 height 28
type input "C:\fakepath\CPCSBACK.jpg"
click at [456, 176] on button "Submit Document" at bounding box center [470, 179] width 69 height 15
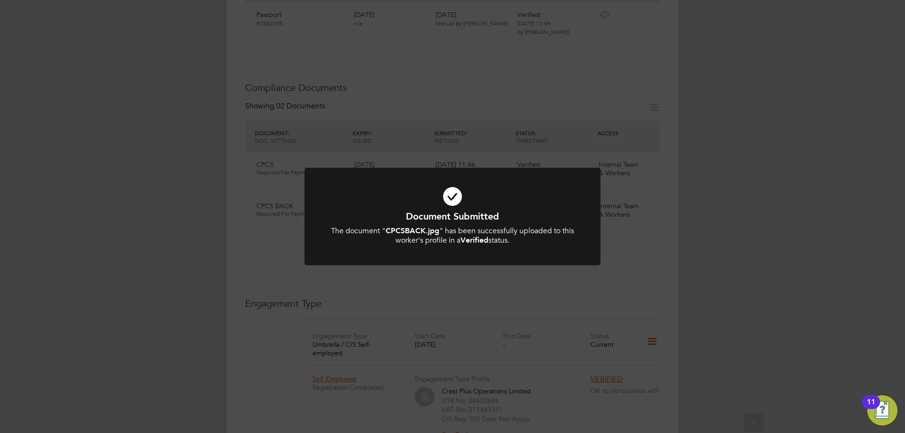
click at [461, 192] on icon at bounding box center [452, 196] width 245 height 37
